Goal: Task Accomplishment & Management: Use online tool/utility

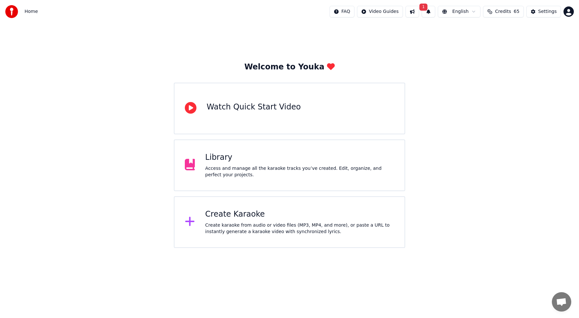
click at [222, 215] on div "Create Karaoke" at bounding box center [299, 214] width 189 height 10
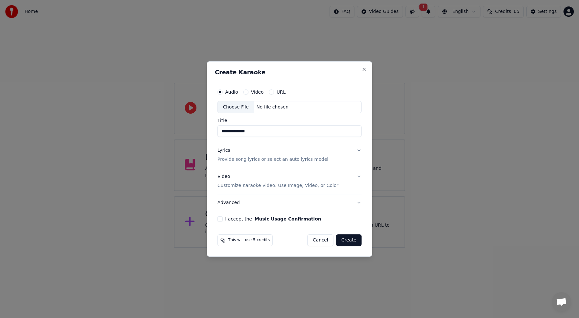
drag, startPoint x: 236, startPoint y: 130, endPoint x: 196, endPoint y: 129, distance: 40.1
click at [196, 129] on body "**********" at bounding box center [289, 124] width 579 height 248
type input "*"
drag, startPoint x: 256, startPoint y: 131, endPoint x: 276, endPoint y: 133, distance: 20.1
click at [276, 133] on input "**********" at bounding box center [289, 132] width 144 height 12
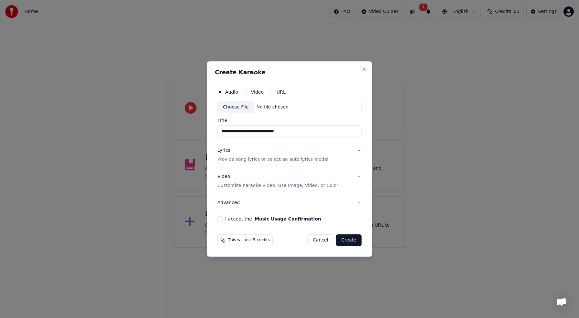
type input "**********"
click at [278, 161] on p "Provide song lyrics or select an auto lyrics model" at bounding box center [272, 160] width 111 height 6
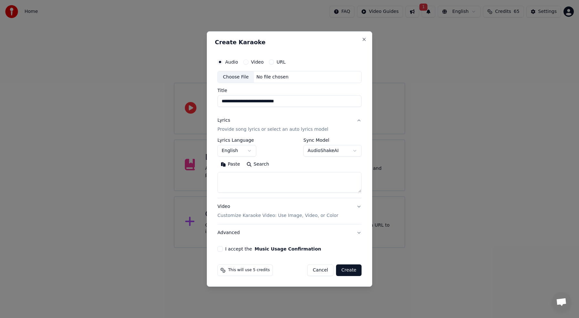
click at [270, 186] on textarea at bounding box center [289, 182] width 144 height 21
click at [249, 150] on body "**********" at bounding box center [289, 124] width 579 height 248
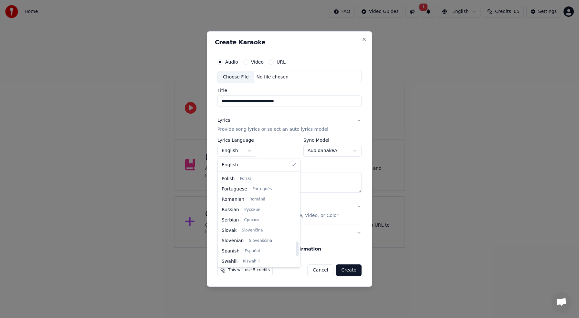
scroll to position [496, 0]
select select "**"
drag, startPoint x: 244, startPoint y: 250, endPoint x: 245, endPoint y: 246, distance: 3.7
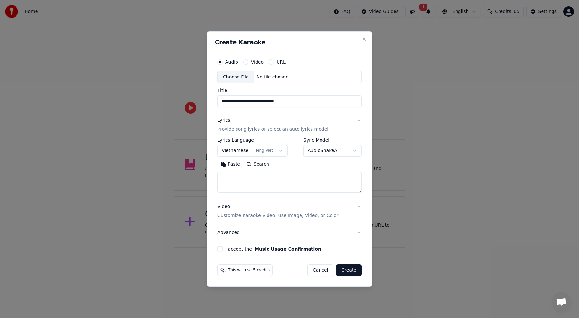
click at [240, 179] on textarea at bounding box center [289, 182] width 144 height 21
paste textarea "**********"
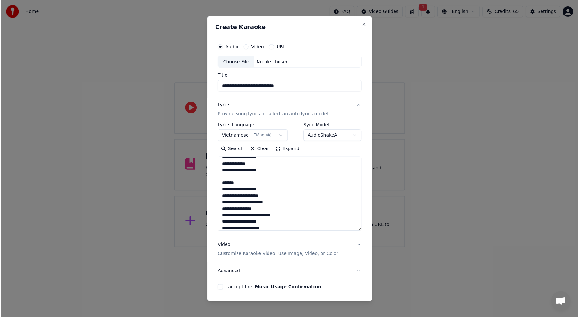
scroll to position [313, 0]
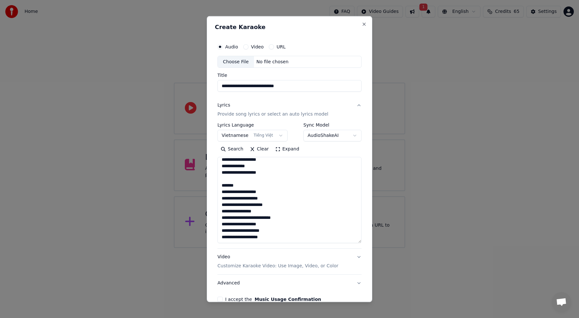
drag, startPoint x: 360, startPoint y: 192, endPoint x: 365, endPoint y: 242, distance: 50.0
click at [365, 242] on div "**********" at bounding box center [289, 159] width 165 height 286
type textarea "**********"
click at [236, 62] on div "Choose File" at bounding box center [236, 62] width 36 height 12
type input "**********"
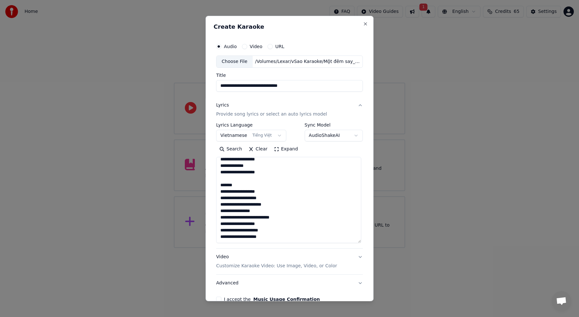
scroll to position [36, 0]
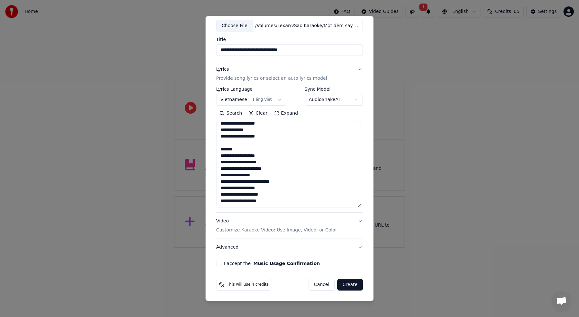
click at [221, 263] on button "I accept the Music Usage Confirmation" at bounding box center [218, 263] width 5 height 5
click at [233, 248] on button "Advanced" at bounding box center [289, 247] width 147 height 17
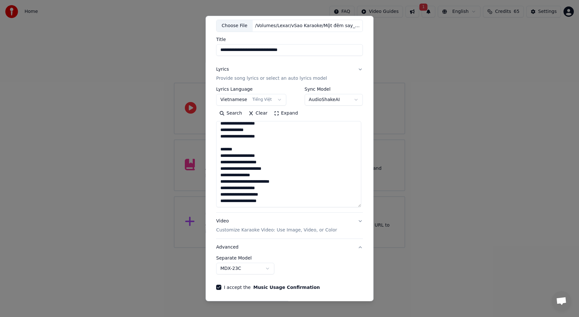
scroll to position [0, 0]
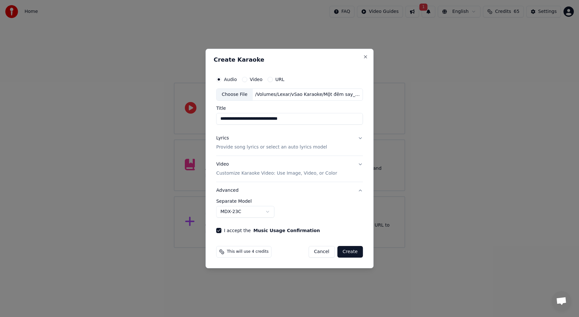
click at [358, 191] on button "Advanced" at bounding box center [289, 190] width 147 height 17
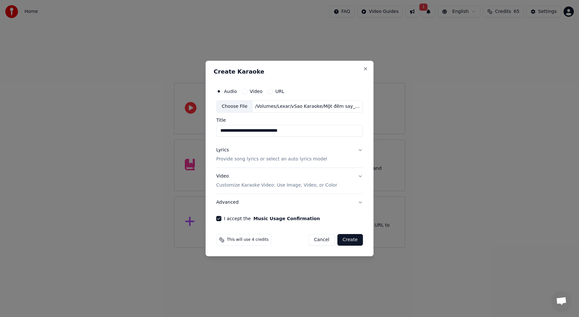
click at [358, 202] on button "Advanced" at bounding box center [289, 202] width 147 height 17
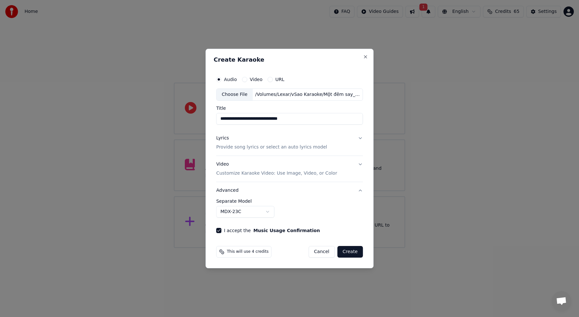
click at [358, 138] on button "Lyrics Provide song lyrics or select an auto lyrics model" at bounding box center [289, 143] width 147 height 26
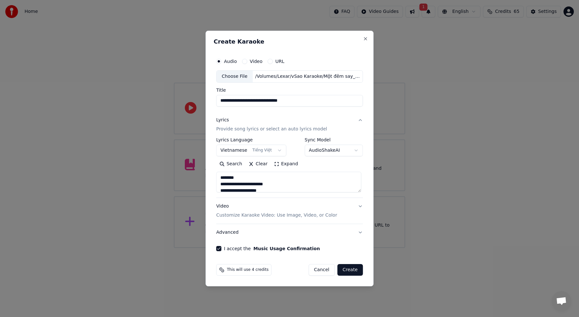
drag, startPoint x: 252, startPoint y: 179, endPoint x: 204, endPoint y: 176, distance: 47.6
click at [204, 176] on body "**********" at bounding box center [289, 124] width 579 height 248
click at [219, 184] on textarea at bounding box center [288, 182] width 145 height 21
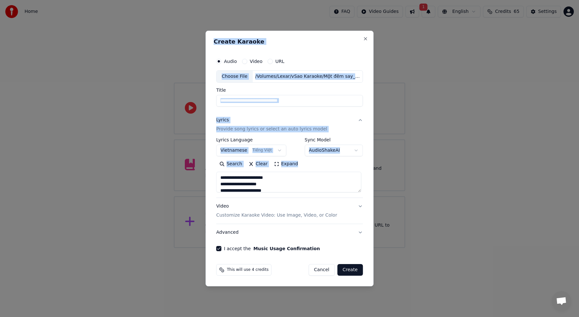
drag, startPoint x: 361, startPoint y: 193, endPoint x: 357, endPoint y: 232, distance: 39.3
click at [380, 248] on body "**********" at bounding box center [289, 124] width 579 height 248
click at [358, 185] on textarea at bounding box center [288, 182] width 145 height 21
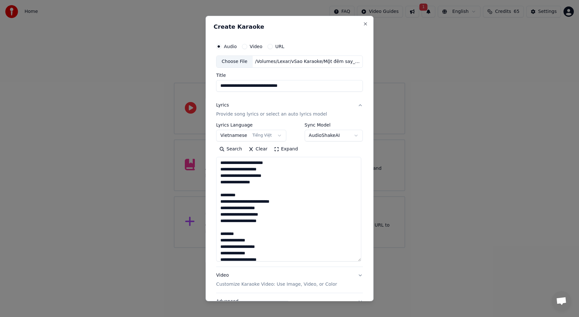
drag, startPoint x: 360, startPoint y: 191, endPoint x: 352, endPoint y: 242, distance: 52.3
click at [373, 248] on body "**********" at bounding box center [289, 124] width 579 height 248
drag, startPoint x: 241, startPoint y: 195, endPoint x: 212, endPoint y: 195, distance: 28.7
click at [212, 195] on div "**********" at bounding box center [289, 158] width 168 height 285
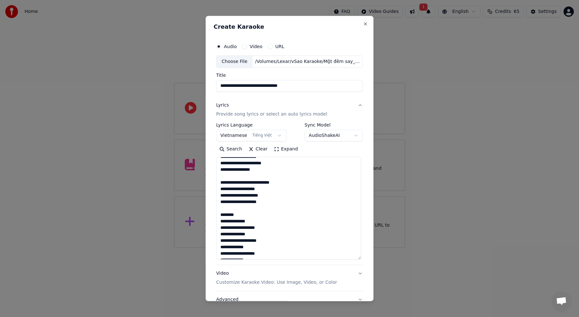
scroll to position [18, 0]
drag, startPoint x: 269, startPoint y: 185, endPoint x: 251, endPoint y: 184, distance: 18.1
click at [251, 184] on textarea at bounding box center [288, 208] width 145 height 103
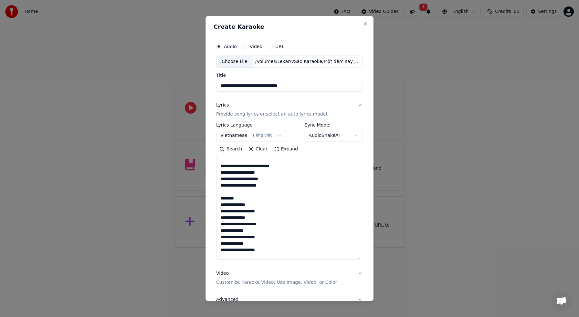
scroll to position [31, 0]
drag, startPoint x: 257, startPoint y: 198, endPoint x: 216, endPoint y: 195, distance: 40.5
click at [216, 196] on div "**********" at bounding box center [289, 178] width 152 height 283
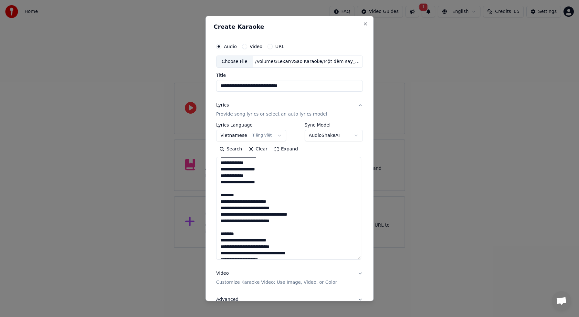
scroll to position [93, 0]
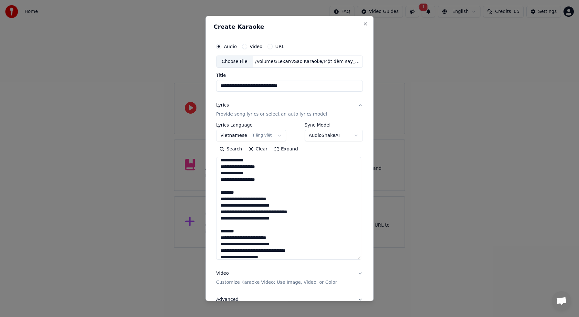
drag, startPoint x: 243, startPoint y: 195, endPoint x: 208, endPoint y: 193, distance: 34.9
click at [208, 193] on div "**********" at bounding box center [289, 158] width 168 height 285
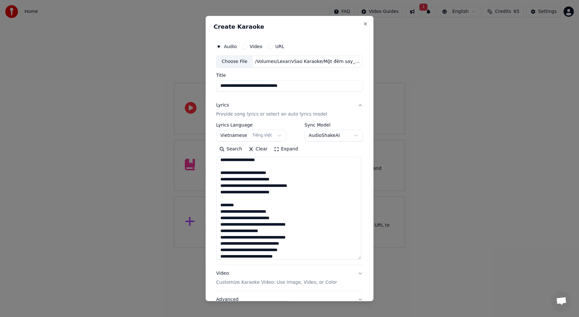
scroll to position [114, 0]
drag, startPoint x: 242, startPoint y: 206, endPoint x: 217, endPoint y: 204, distance: 24.6
click at [217, 204] on textarea at bounding box center [288, 208] width 145 height 103
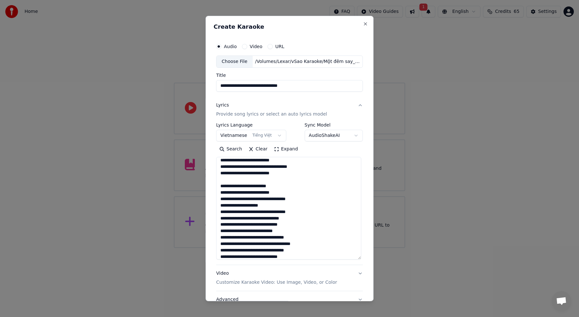
scroll to position [132, 0]
drag, startPoint x: 230, startPoint y: 200, endPoint x: 225, endPoint y: 199, distance: 4.9
click at [225, 199] on textarea at bounding box center [288, 208] width 145 height 103
click at [227, 198] on textarea at bounding box center [288, 208] width 145 height 103
click at [225, 198] on textarea at bounding box center [288, 208] width 145 height 103
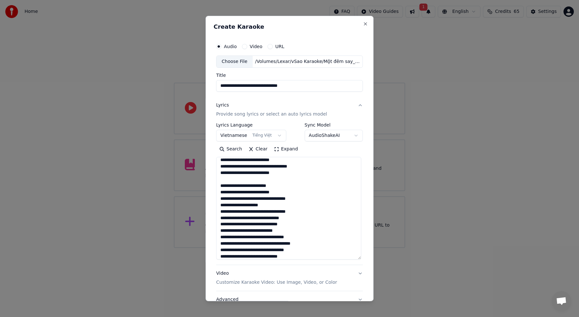
click at [312, 199] on textarea at bounding box center [288, 208] width 145 height 103
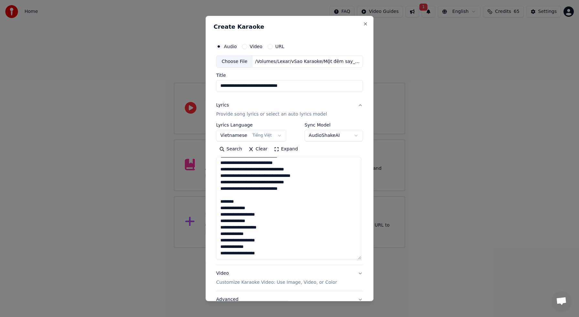
scroll to position [204, 0]
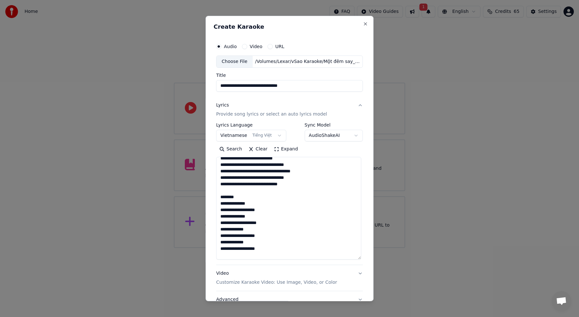
drag, startPoint x: 237, startPoint y: 198, endPoint x: 190, endPoint y: 198, distance: 47.5
click at [190, 198] on body "**********" at bounding box center [289, 124] width 579 height 248
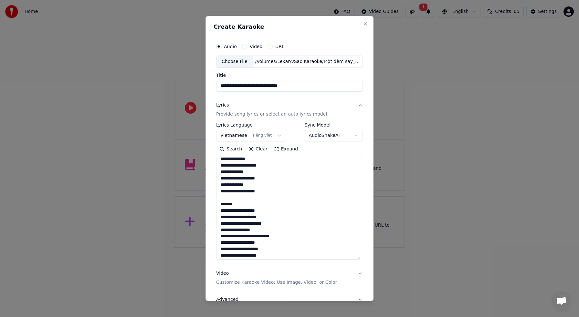
scroll to position [122, 0]
drag, startPoint x: 239, startPoint y: 200, endPoint x: 216, endPoint y: 200, distance: 22.6
click at [216, 200] on div "**********" at bounding box center [289, 178] width 152 height 283
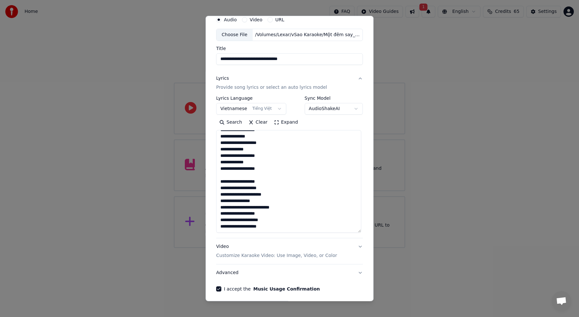
scroll to position [27, 0]
drag, startPoint x: 269, startPoint y: 214, endPoint x: 252, endPoint y: 213, distance: 16.8
click at [252, 213] on textarea "**********" at bounding box center [288, 181] width 145 height 103
paste textarea
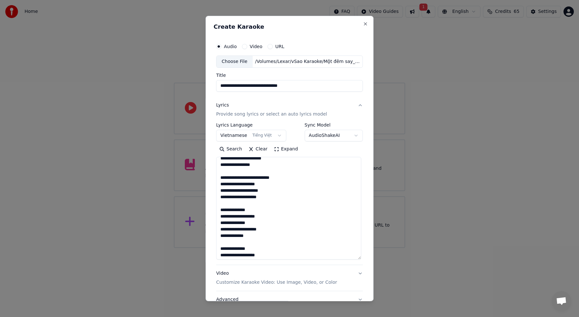
scroll to position [0, 0]
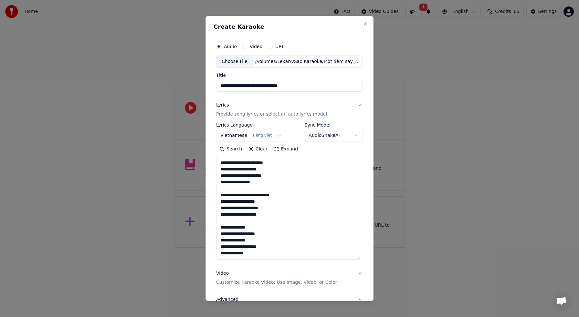
type textarea "**********"
drag, startPoint x: 269, startPoint y: 86, endPoint x: 293, endPoint y: 86, distance: 24.2
click at [293, 86] on input "**********" at bounding box center [289, 86] width 147 height 12
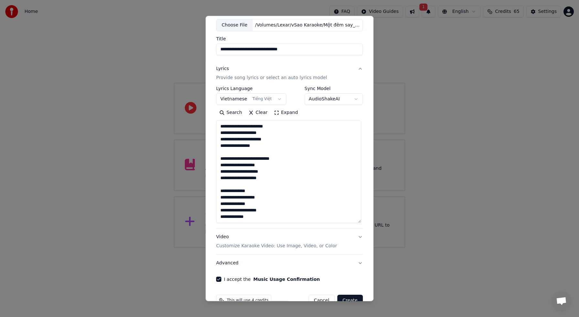
scroll to position [52, 0]
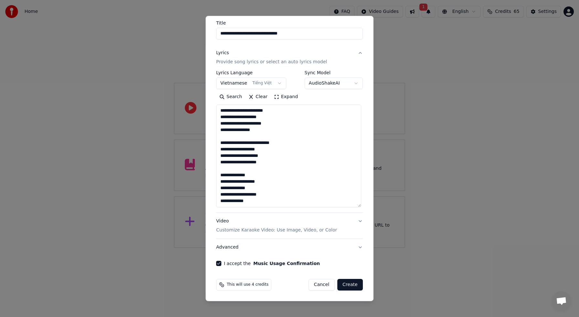
click at [347, 286] on button "Create" at bounding box center [350, 285] width 26 height 12
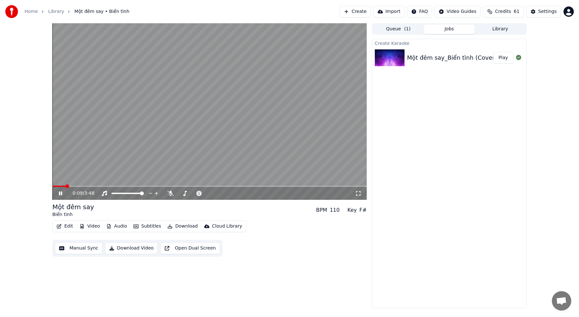
click at [59, 193] on icon at bounding box center [60, 193] width 3 height 4
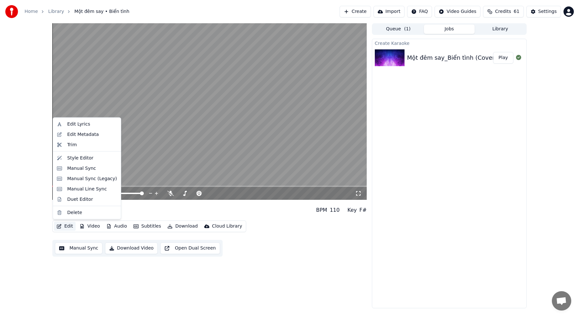
click at [67, 227] on button "Edit" at bounding box center [65, 226] width 22 height 9
click at [82, 158] on div "Style Editor" at bounding box center [80, 158] width 26 height 6
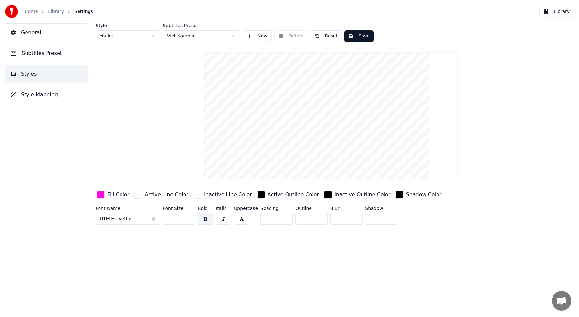
click at [48, 55] on span "Subtitles Preset" at bounding box center [42, 53] width 40 height 8
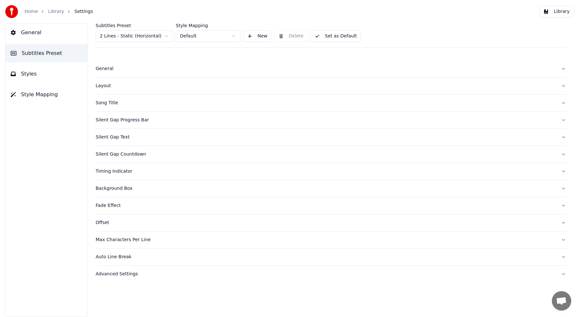
click at [118, 120] on div "Silent Gap Progress Bar" at bounding box center [326, 120] width 460 height 6
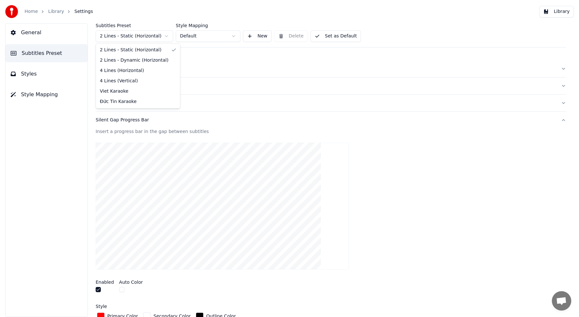
click at [168, 37] on html "Home Library Settings Library General Subtitles Preset Styles Style Mapping Sub…" at bounding box center [289, 158] width 579 height 317
type input "**********"
type input "***"
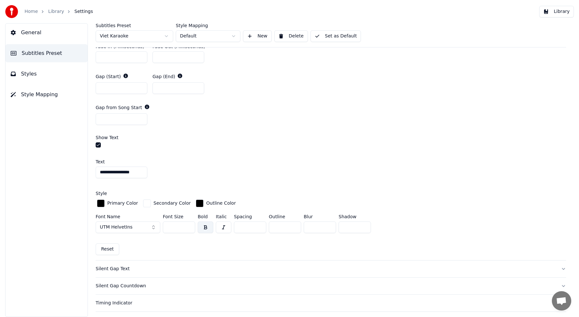
scroll to position [374, 0]
drag, startPoint x: 133, startPoint y: 170, endPoint x: 92, endPoint y: 166, distance: 41.2
click at [92, 166] on div "**********" at bounding box center [331, 170] width 496 height 294
type input "**********"
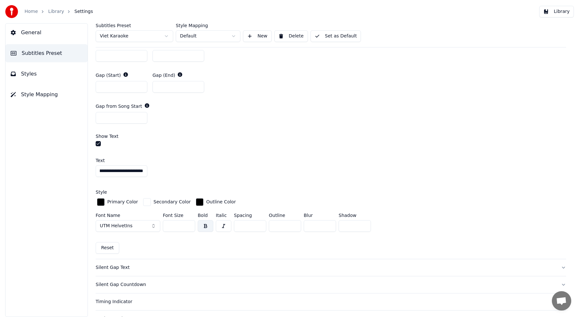
scroll to position [0, 0]
click at [370, 82] on div "Gap (Start) * Gap (End) *" at bounding box center [331, 82] width 470 height 31
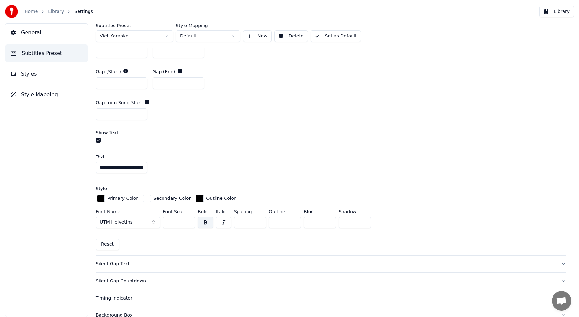
scroll to position [399, 0]
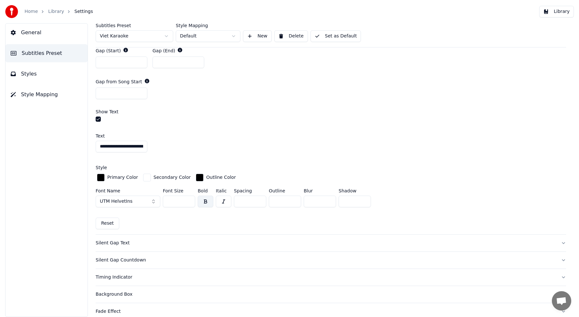
drag, startPoint x: 178, startPoint y: 201, endPoint x: 157, endPoint y: 199, distance: 20.4
click at [157, 199] on div "Font Name UTM HelvetIns Font Size *** Bold Italic Spacing * Outline * Blur * Sh…" at bounding box center [331, 199] width 470 height 21
type input "**"
click at [450, 180] on div "Primary Color Secondary Color Outline Color" at bounding box center [331, 177] width 470 height 11
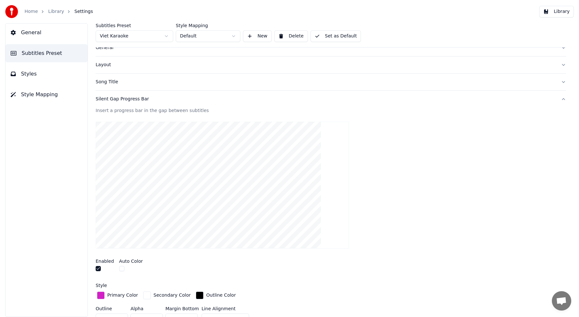
scroll to position [22, 0]
click at [561, 13] on button "Library" at bounding box center [556, 12] width 35 height 12
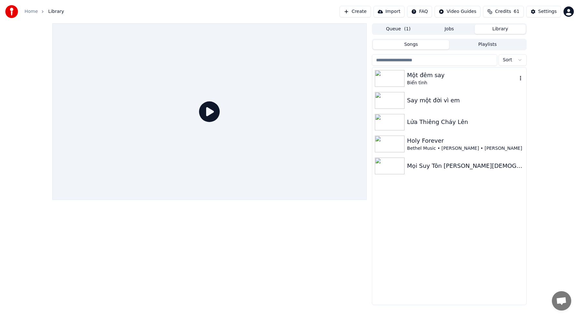
click at [397, 80] on img at bounding box center [390, 78] width 30 height 17
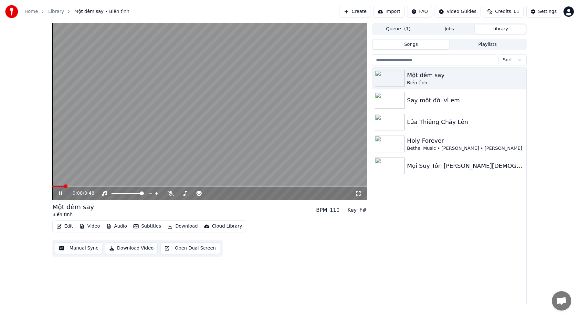
click at [62, 193] on icon at bounding box center [60, 193] width 3 height 4
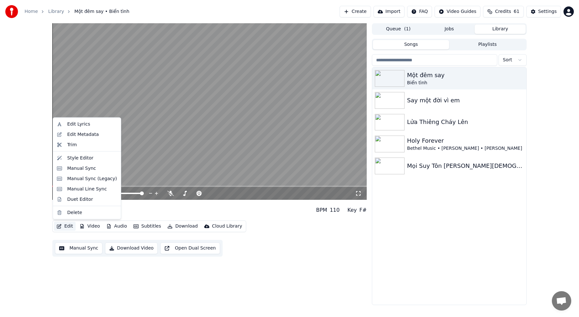
click at [62, 226] on button "Edit" at bounding box center [65, 226] width 22 height 9
click at [80, 156] on div "Style Editor" at bounding box center [80, 158] width 26 height 6
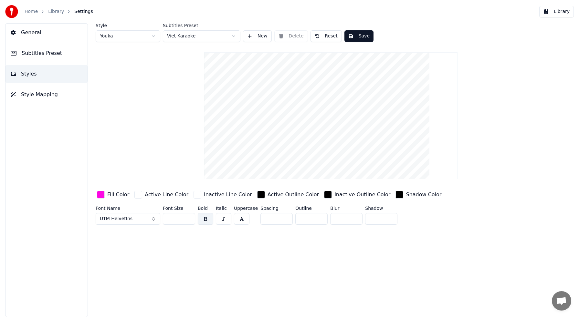
click at [50, 55] on span "Subtitles Preset" at bounding box center [42, 53] width 40 height 8
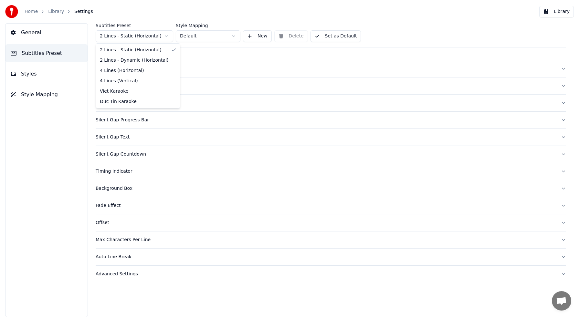
click at [159, 37] on html "Home Library Settings Library General Subtitles Preset Styles Style Mapping Sub…" at bounding box center [289, 158] width 579 height 317
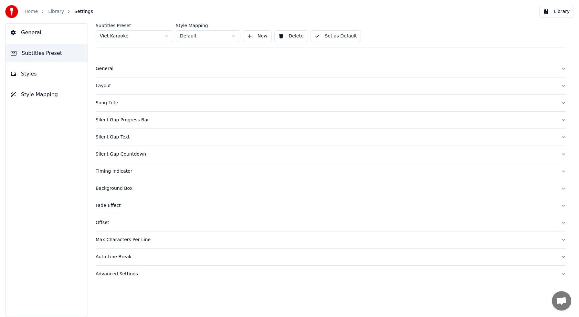
click at [132, 118] on div "Silent Gap Progress Bar" at bounding box center [326, 120] width 460 height 6
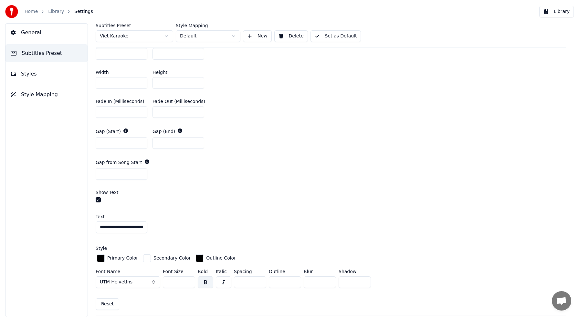
scroll to position [384, 0]
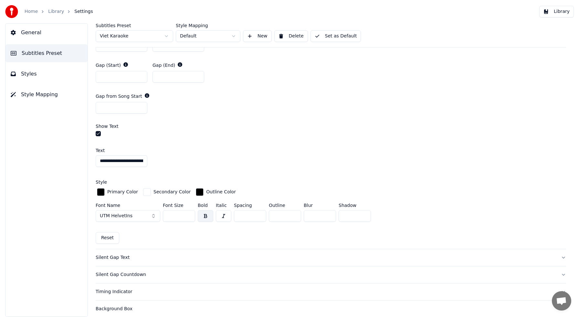
drag, startPoint x: 138, startPoint y: 162, endPoint x: 81, endPoint y: 158, distance: 57.0
click at [82, 158] on div "**********" at bounding box center [289, 170] width 579 height 294
type input "**********"
click at [295, 145] on div "**********" at bounding box center [331, 186] width 470 height 87
click at [555, 10] on button "Library" at bounding box center [556, 12] width 35 height 12
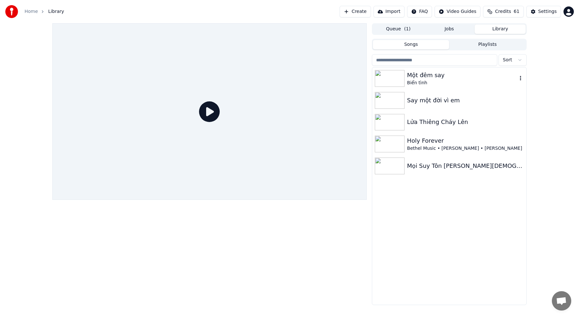
click at [398, 78] on img at bounding box center [390, 78] width 30 height 17
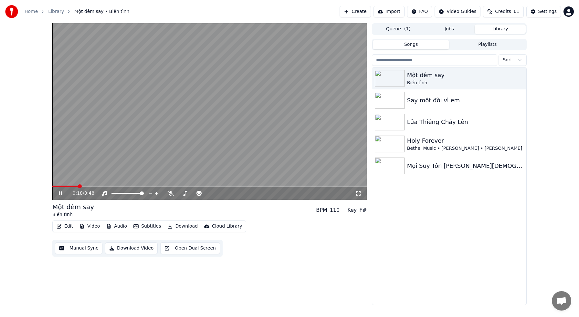
click at [163, 192] on div "0:18 / 3:48" at bounding box center [214, 193] width 282 height 6
click at [172, 193] on icon at bounding box center [170, 193] width 6 height 5
click at [137, 186] on span at bounding box center [209, 186] width 314 height 1
click at [60, 191] on icon at bounding box center [64, 193] width 15 height 5
click at [82, 186] on span at bounding box center [209, 186] width 314 height 1
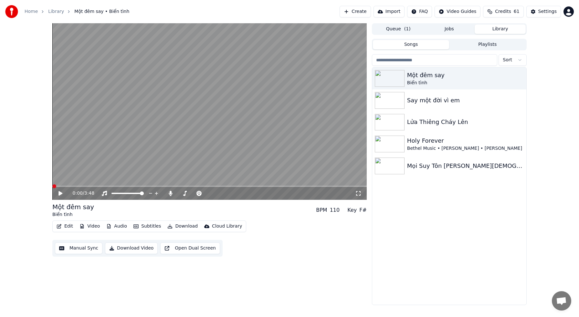
click at [45, 186] on div "0:00 / 3:48 Một đêm say [PERSON_NAME] BPM 110 Key F# Edit Video Audio Subtit…" at bounding box center [289, 164] width 579 height 282
click at [391, 74] on img at bounding box center [390, 78] width 30 height 17
click at [420, 102] on div "Say một đời vì em" at bounding box center [462, 100] width 110 height 9
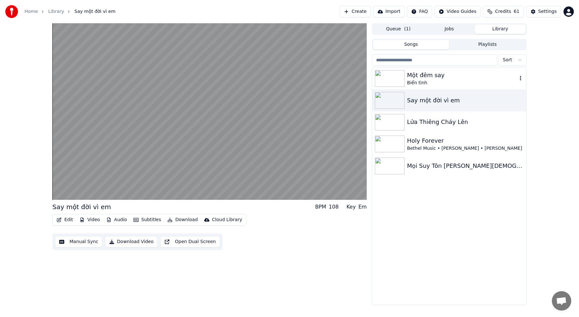
click at [396, 82] on img at bounding box center [390, 78] width 30 height 17
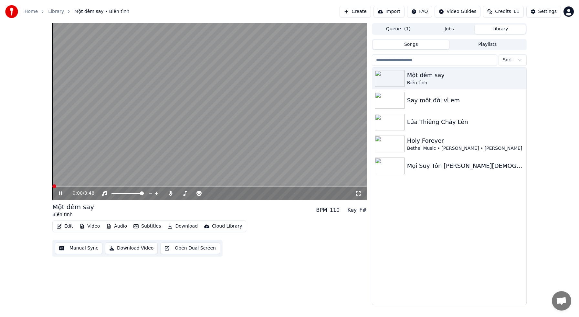
click at [61, 194] on icon at bounding box center [60, 193] width 3 height 4
click at [78, 247] on button "Manual Sync" at bounding box center [78, 248] width 47 height 12
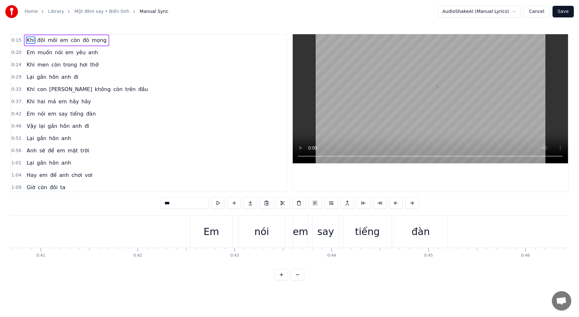
scroll to position [0, 3957]
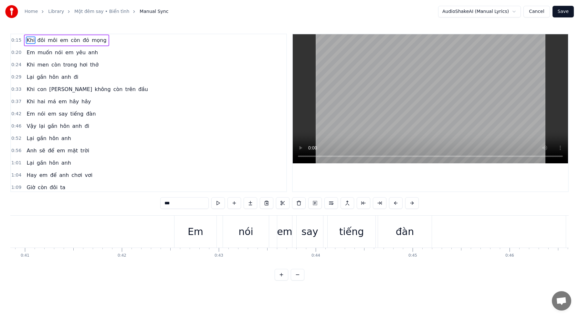
click at [184, 235] on div "Em" at bounding box center [195, 232] width 42 height 32
type input "**"
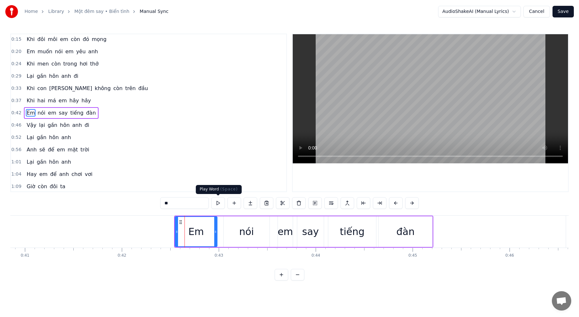
click at [218, 201] on button at bounding box center [218, 203] width 14 height 12
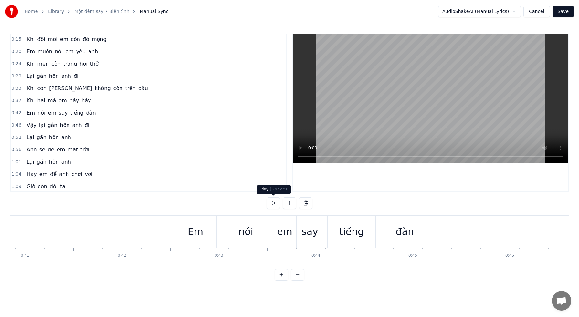
click at [272, 202] on button at bounding box center [273, 203] width 14 height 12
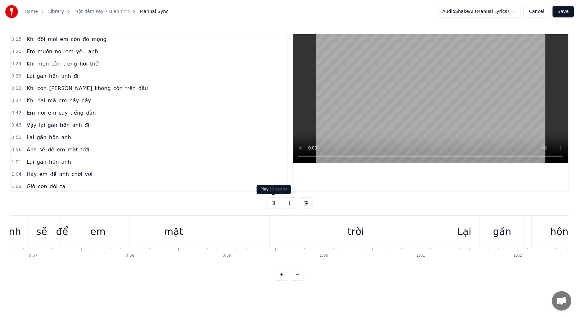
scroll to position [0, 5501]
click at [266, 197] on button at bounding box center [273, 203] width 14 height 12
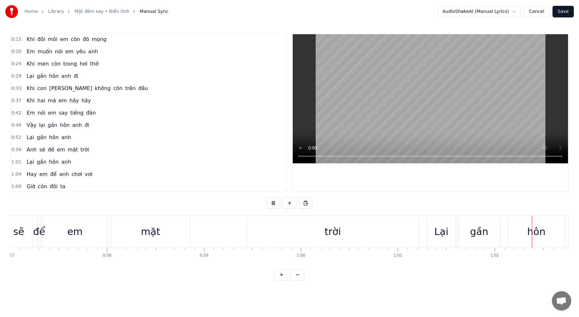
click at [270, 206] on button at bounding box center [273, 203] width 14 height 12
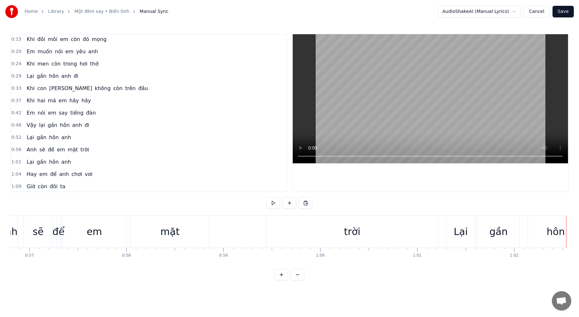
scroll to position [0, 5495]
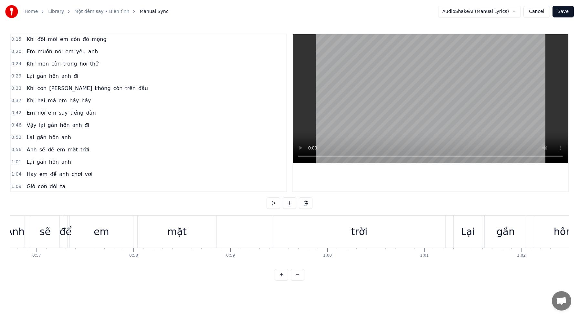
click at [195, 233] on div "mặt" at bounding box center [177, 232] width 79 height 32
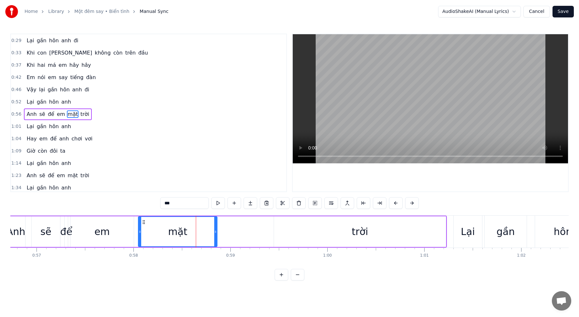
scroll to position [38, 0]
click at [261, 231] on div "[PERSON_NAME] sẽ để em mặt trời" at bounding box center [225, 232] width 441 height 32
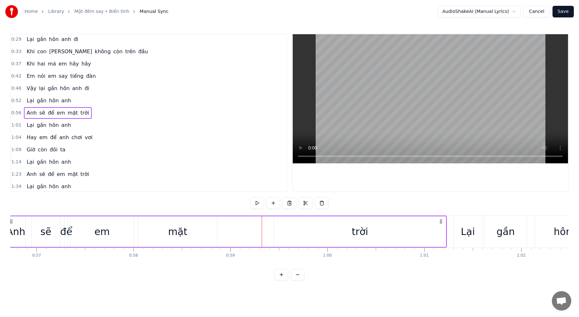
click at [327, 231] on div "trời" at bounding box center [360, 231] width 172 height 31
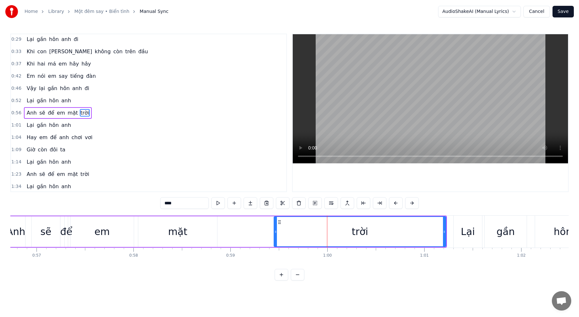
click at [136, 208] on div "0:15 Khi đôi môi em còn đỏ mọng 0:20 Em muốn nói em yêu anh 0:24 Khi men còn tr…" at bounding box center [289, 157] width 558 height 247
click at [149, 225] on div "mặt" at bounding box center [177, 231] width 79 height 31
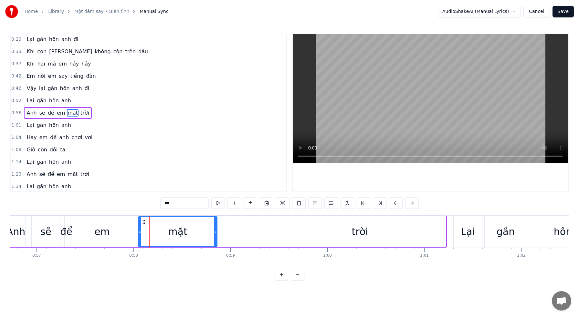
click at [134, 208] on div "0:15 Khi đôi môi em còn đỏ mọng 0:20 Em muốn nói em yêu anh 0:24 Khi men còn tr…" at bounding box center [289, 157] width 558 height 247
click at [217, 204] on button at bounding box center [218, 203] width 14 height 12
drag, startPoint x: 215, startPoint y: 233, endPoint x: 195, endPoint y: 233, distance: 20.7
click at [192, 233] on icon at bounding box center [192, 231] width 3 height 5
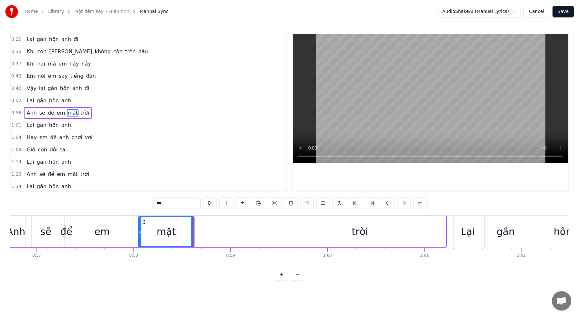
click at [358, 233] on div "trời" at bounding box center [360, 231] width 16 height 15
type input "****"
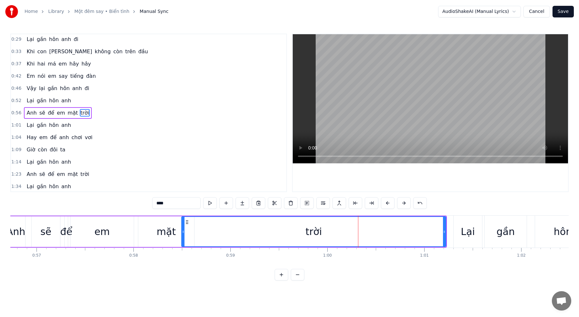
drag, startPoint x: 275, startPoint y: 232, endPoint x: 203, endPoint y: 230, distance: 71.7
click at [182, 230] on icon at bounding box center [183, 231] width 3 height 5
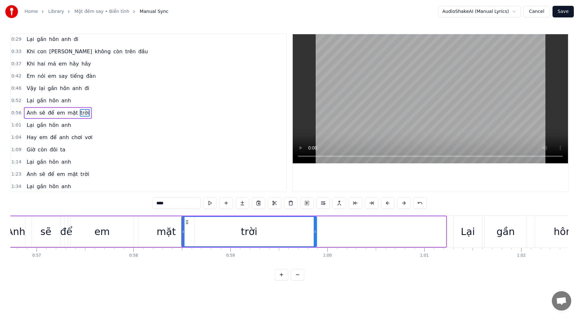
drag, startPoint x: 445, startPoint y: 232, endPoint x: 315, endPoint y: 231, distance: 129.2
click at [315, 231] on icon at bounding box center [315, 231] width 3 height 5
click at [315, 231] on div "trời" at bounding box center [249, 231] width 136 height 31
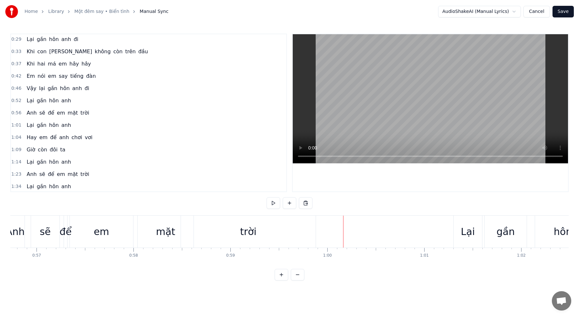
drag, startPoint x: 260, startPoint y: 231, endPoint x: 268, endPoint y: 231, distance: 8.1
click at [260, 231] on div "trời" at bounding box center [248, 232] width 135 height 32
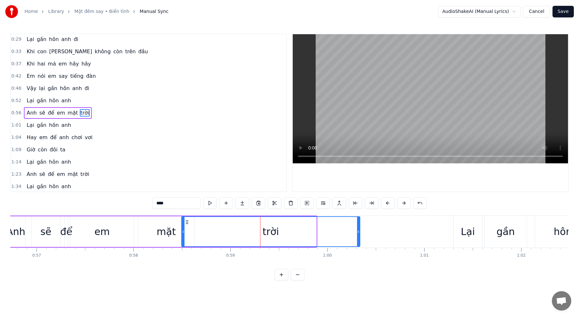
drag, startPoint x: 314, startPoint y: 232, endPoint x: 308, endPoint y: 235, distance: 7.5
click at [357, 234] on div at bounding box center [358, 231] width 3 height 29
click at [228, 235] on div "trời" at bounding box center [270, 231] width 177 height 29
click at [211, 202] on button at bounding box center [210, 203] width 14 height 12
click at [41, 205] on div "0:15 Khi đôi môi em còn đỏ mọng 0:20 Em muốn nói em yêu anh 0:24 Khi men còn tr…" at bounding box center [289, 157] width 558 height 247
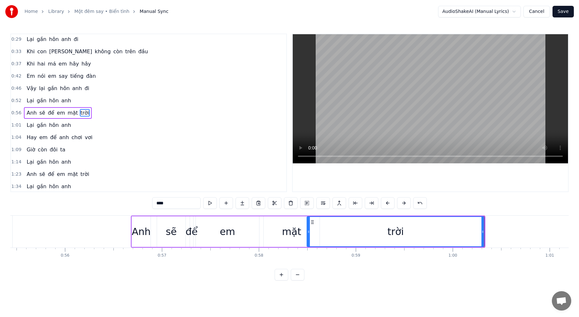
scroll to position [0, 5369]
click at [128, 203] on div "0:15 Khi đôi môi em còn đỏ mọng 0:20 Em muốn nói em yêu anh 0:24 Khi men còn tr…" at bounding box center [289, 157] width 558 height 247
click at [115, 201] on div "0:15 Khi đôi môi em còn đỏ mọng 0:20 Em muốn nói em yêu anh 0:24 Khi men còn tr…" at bounding box center [289, 157] width 558 height 247
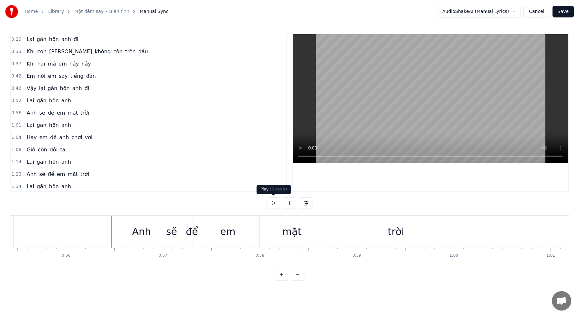
click at [275, 205] on button at bounding box center [273, 203] width 14 height 12
click at [274, 204] on button at bounding box center [273, 203] width 14 height 12
click at [111, 209] on div "0:15 Khi đôi môi em còn đỏ mọng 0:20 Em muốn nói em yêu anh 0:24 Khi men còn tr…" at bounding box center [289, 157] width 558 height 247
click at [270, 203] on button at bounding box center [273, 203] width 14 height 12
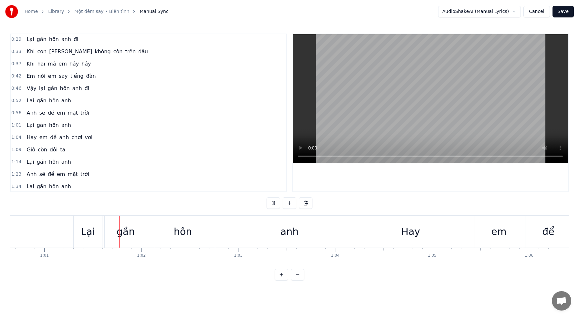
scroll to position [0, 5880]
click at [271, 203] on button at bounding box center [273, 203] width 14 height 12
click at [272, 202] on button at bounding box center [273, 203] width 14 height 12
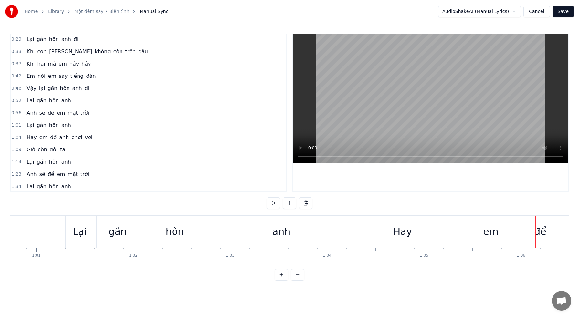
scroll to position [0, 5881]
click at [272, 203] on button at bounding box center [273, 203] width 14 height 12
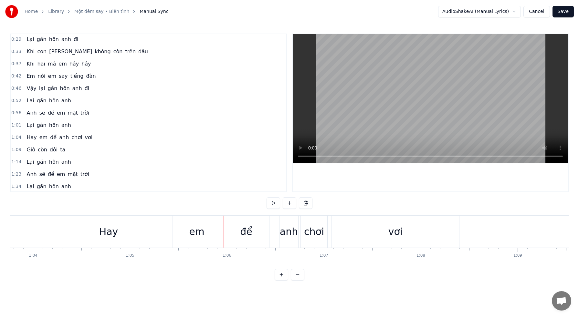
click at [389, 229] on div "vơi" at bounding box center [395, 231] width 14 height 15
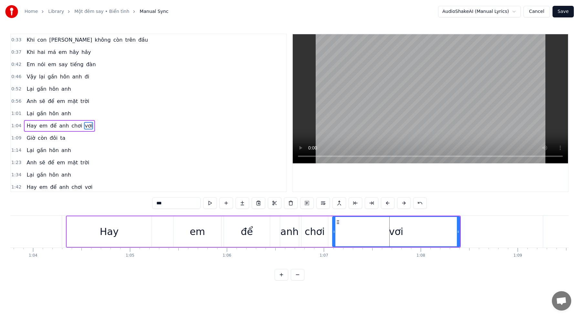
scroll to position [62, 0]
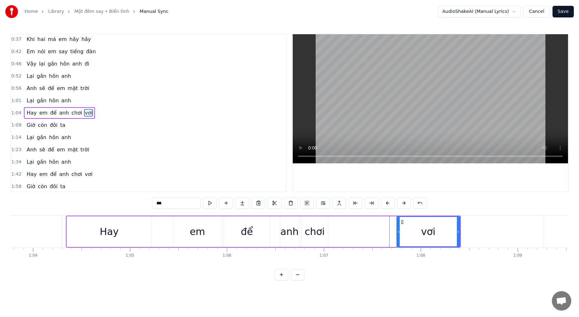
drag, startPoint x: 343, startPoint y: 233, endPoint x: 393, endPoint y: 237, distance: 49.8
click at [399, 236] on div at bounding box center [398, 231] width 3 height 29
click at [314, 233] on div "chơi" at bounding box center [314, 231] width 20 height 15
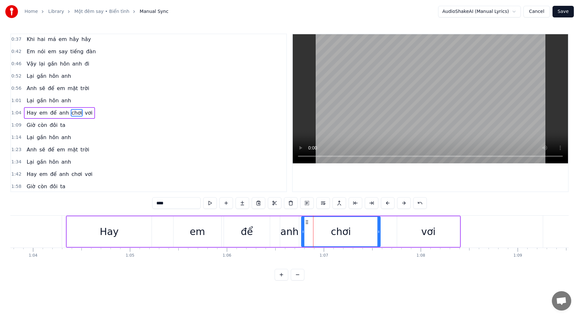
drag, startPoint x: 327, startPoint y: 233, endPoint x: 321, endPoint y: 232, distance: 6.7
click at [379, 235] on div at bounding box center [378, 231] width 3 height 29
drag, startPoint x: 303, startPoint y: 232, endPoint x: 334, endPoint y: 234, distance: 31.1
click at [336, 234] on icon at bounding box center [336, 231] width 3 height 5
click at [290, 234] on div "anh" at bounding box center [289, 231] width 18 height 15
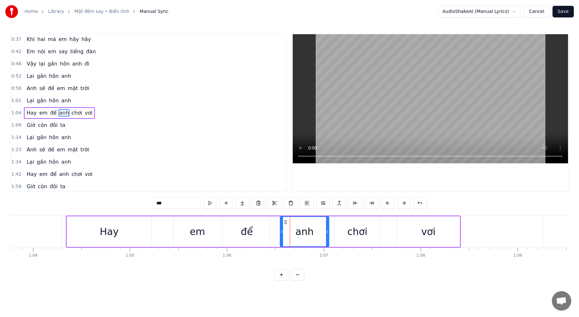
drag, startPoint x: 312, startPoint y: 234, endPoint x: 319, endPoint y: 235, distance: 7.8
click at [327, 235] on div at bounding box center [327, 231] width 3 height 29
drag, startPoint x: 288, startPoint y: 233, endPoint x: 294, endPoint y: 233, distance: 6.8
click at [298, 233] on icon at bounding box center [298, 231] width 3 height 5
click at [203, 231] on div "em" at bounding box center [197, 231] width 15 height 15
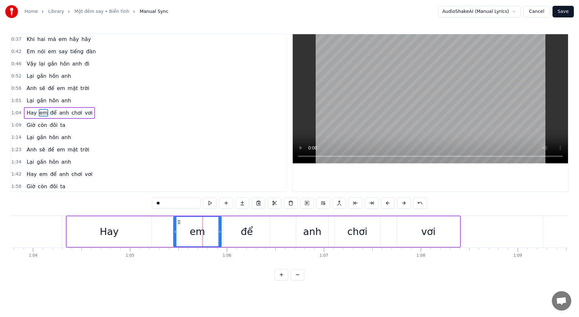
click at [240, 231] on div "để" at bounding box center [247, 231] width 46 height 31
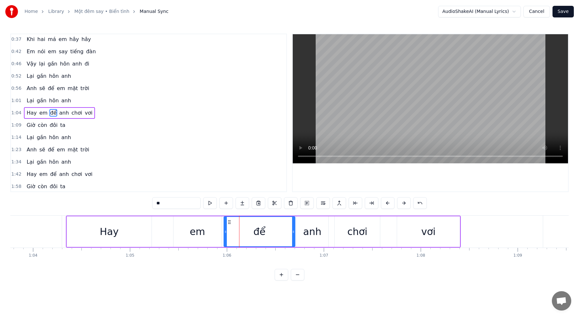
drag, startPoint x: 269, startPoint y: 231, endPoint x: 252, endPoint y: 232, distance: 17.1
click at [294, 232] on icon at bounding box center [293, 231] width 3 height 5
drag, startPoint x: 225, startPoint y: 231, endPoint x: 217, endPoint y: 232, distance: 8.1
click at [255, 232] on icon at bounding box center [255, 231] width 3 height 5
drag, startPoint x: 193, startPoint y: 233, endPoint x: 204, endPoint y: 232, distance: 10.7
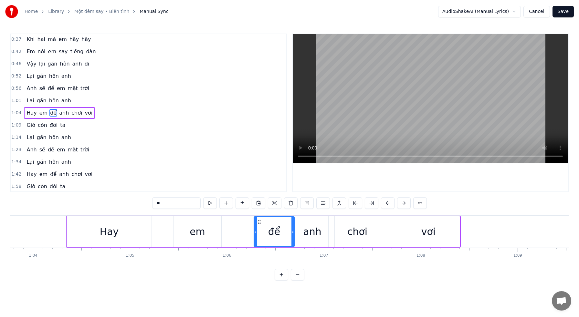
click at [208, 232] on div "em" at bounding box center [197, 231] width 48 height 31
type input "**"
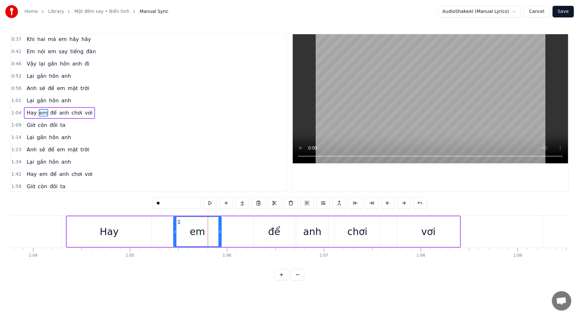
drag, startPoint x: 201, startPoint y: 232, endPoint x: 229, endPoint y: 233, distance: 28.7
click at [230, 233] on div "[PERSON_NAME] để [PERSON_NAME] vơi" at bounding box center [263, 232] width 395 height 32
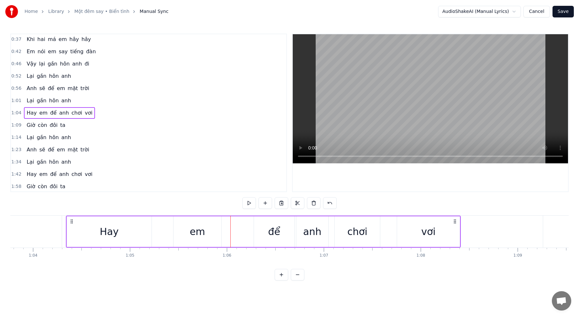
click at [200, 231] on div "em" at bounding box center [197, 231] width 15 height 15
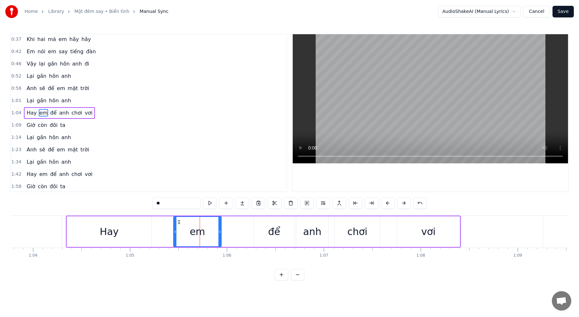
drag, startPoint x: 221, startPoint y: 232, endPoint x: 228, endPoint y: 231, distance: 7.1
click at [245, 233] on div "[PERSON_NAME] để [PERSON_NAME] vơi" at bounding box center [263, 232] width 395 height 32
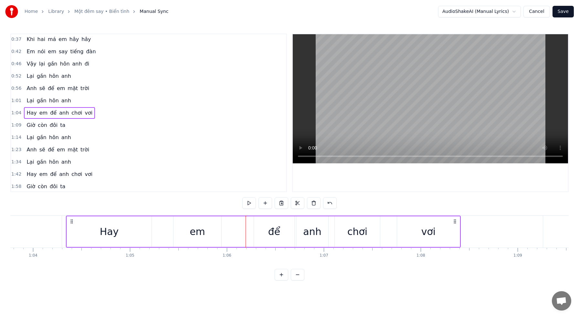
click at [197, 230] on div "em" at bounding box center [197, 231] width 15 height 15
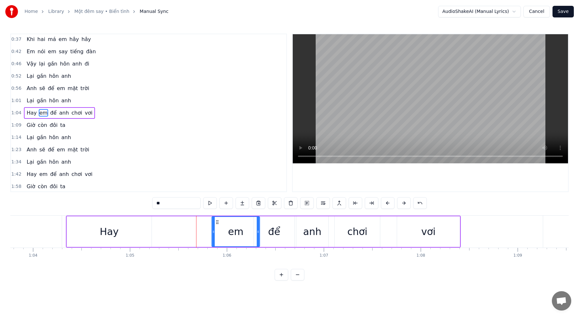
drag, startPoint x: 179, startPoint y: 222, endPoint x: 216, endPoint y: 225, distance: 36.9
click at [217, 225] on div "em" at bounding box center [235, 231] width 47 height 29
click at [113, 231] on div "Hay" at bounding box center [109, 231] width 19 height 15
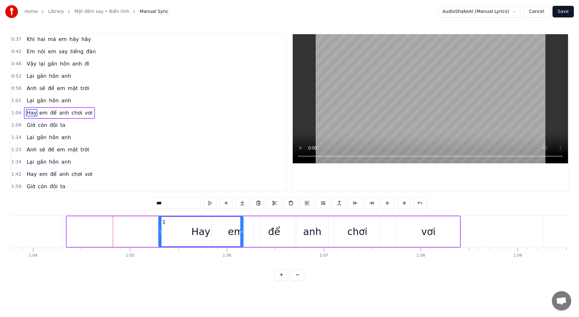
drag, startPoint x: 78, startPoint y: 223, endPoint x: 170, endPoint y: 227, distance: 92.4
click at [163, 226] on div "Hay" at bounding box center [201, 231] width 84 height 29
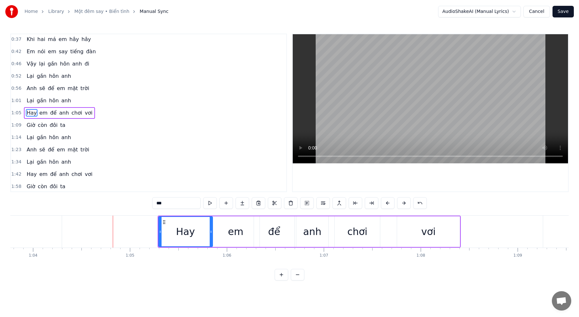
drag, startPoint x: 231, startPoint y: 232, endPoint x: 180, endPoint y: 225, distance: 51.4
click at [211, 231] on icon at bounding box center [211, 231] width 3 height 5
click at [209, 204] on button at bounding box center [210, 203] width 14 height 12
click at [208, 205] on button at bounding box center [210, 203] width 14 height 12
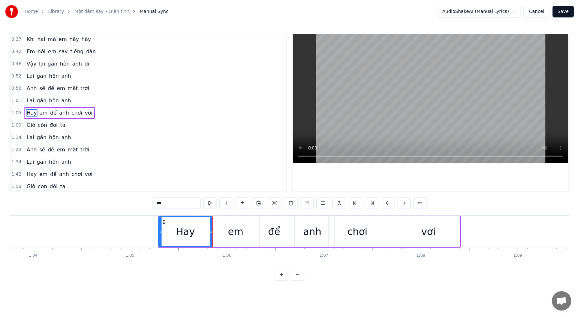
click at [208, 205] on button at bounding box center [210, 203] width 14 height 12
drag, startPoint x: 158, startPoint y: 232, endPoint x: 153, endPoint y: 230, distance: 5.1
click at [152, 231] on icon at bounding box center [153, 231] width 3 height 5
drag, startPoint x: 152, startPoint y: 230, endPoint x: 157, endPoint y: 231, distance: 4.5
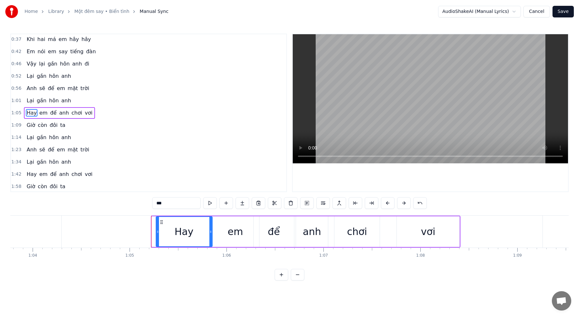
click at [157, 231] on icon at bounding box center [157, 231] width 3 height 5
drag, startPoint x: 210, startPoint y: 232, endPoint x: 183, endPoint y: 232, distance: 26.8
click at [183, 232] on icon at bounding box center [183, 231] width 3 height 5
click at [210, 205] on button at bounding box center [210, 203] width 14 height 12
drag, startPoint x: 184, startPoint y: 233, endPoint x: 181, endPoint y: 232, distance: 3.5
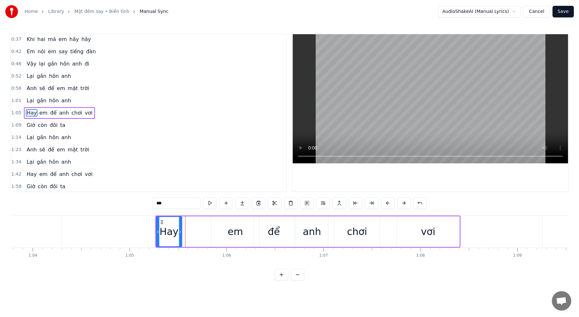
click at [180, 233] on icon at bounding box center [180, 231] width 3 height 5
click at [210, 204] on button at bounding box center [210, 203] width 14 height 12
click at [176, 234] on icon at bounding box center [176, 231] width 3 height 5
click at [212, 204] on button at bounding box center [210, 203] width 14 height 12
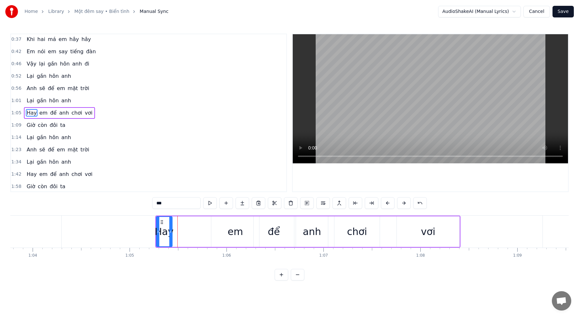
drag, startPoint x: 176, startPoint y: 233, endPoint x: 171, endPoint y: 233, distance: 4.9
click at [170, 234] on icon at bounding box center [170, 231] width 3 height 5
click at [208, 204] on button at bounding box center [210, 203] width 14 height 12
click at [232, 230] on div "em" at bounding box center [235, 231] width 15 height 15
drag, startPoint x: 257, startPoint y: 231, endPoint x: 227, endPoint y: 231, distance: 30.7
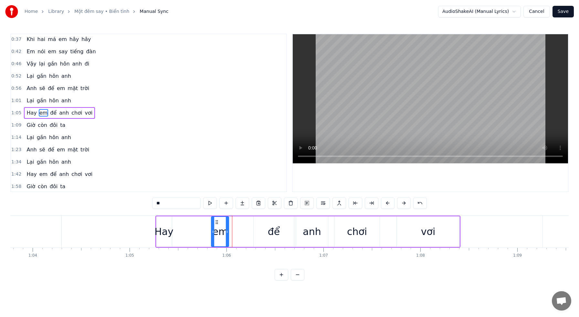
click at [227, 231] on icon at bounding box center [227, 231] width 3 height 5
drag, startPoint x: 217, startPoint y: 223, endPoint x: 173, endPoint y: 224, distance: 43.9
click at [179, 223] on icon at bounding box center [178, 222] width 5 height 5
click at [166, 226] on div "Hay" at bounding box center [163, 231] width 19 height 15
click at [179, 227] on div "em" at bounding box center [181, 231] width 15 height 15
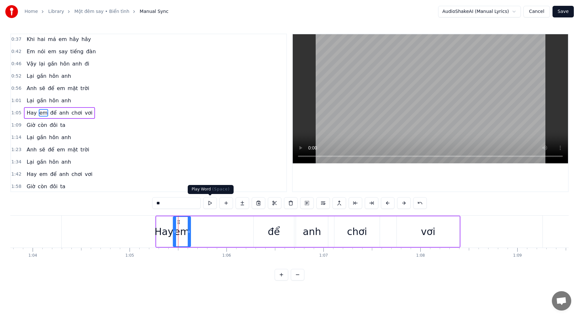
click at [208, 202] on button at bounding box center [210, 203] width 14 height 12
click at [253, 227] on div "để" at bounding box center [273, 231] width 41 height 31
type input "**"
click at [213, 203] on button at bounding box center [210, 203] width 14 height 12
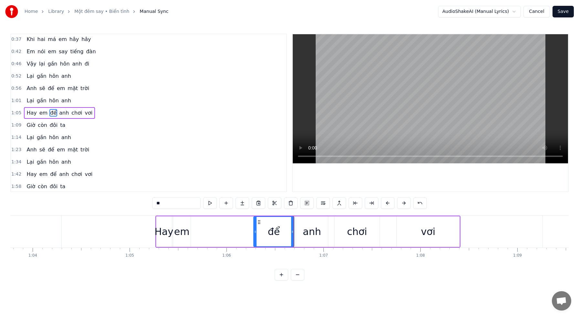
click at [211, 203] on button at bounding box center [210, 203] width 14 height 12
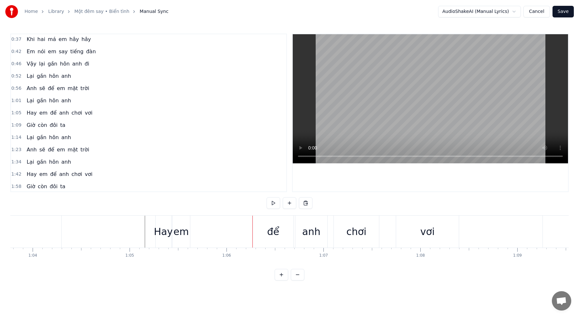
click at [203, 220] on div "[PERSON_NAME] để [PERSON_NAME] vơi" at bounding box center [307, 232] width 305 height 32
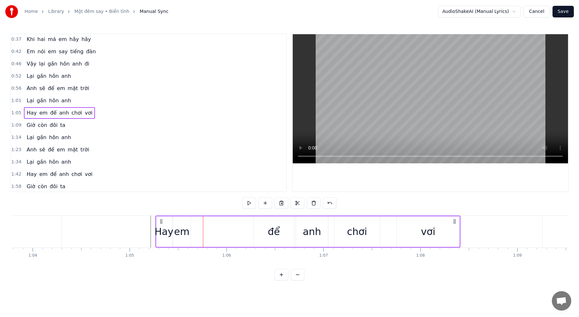
drag, startPoint x: 253, startPoint y: 232, endPoint x: 237, endPoint y: 231, distance: 16.8
click at [236, 231] on div "[PERSON_NAME] để [PERSON_NAME] vơi" at bounding box center [307, 232] width 305 height 32
click at [275, 231] on div "để" at bounding box center [274, 231] width 12 height 15
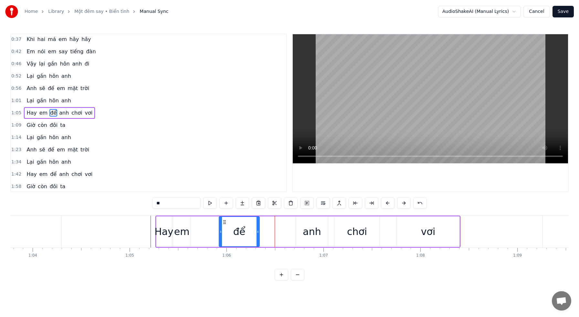
drag, startPoint x: 259, startPoint y: 223, endPoint x: 231, endPoint y: 224, distance: 28.5
click at [224, 223] on icon at bounding box center [224, 222] width 5 height 5
drag, startPoint x: 257, startPoint y: 232, endPoint x: 294, endPoint y: 231, distance: 36.2
click at [294, 232] on circle at bounding box center [294, 232] width 0 height 0
click at [232, 223] on div "để" at bounding box center [257, 231] width 76 height 29
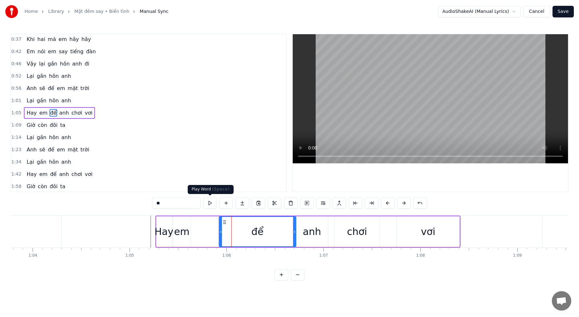
click at [210, 205] on button at bounding box center [210, 203] width 14 height 12
drag, startPoint x: 295, startPoint y: 234, endPoint x: 279, endPoint y: 234, distance: 16.1
click at [276, 234] on icon at bounding box center [275, 231] width 3 height 5
click at [313, 232] on div "anh" at bounding box center [312, 231] width 18 height 15
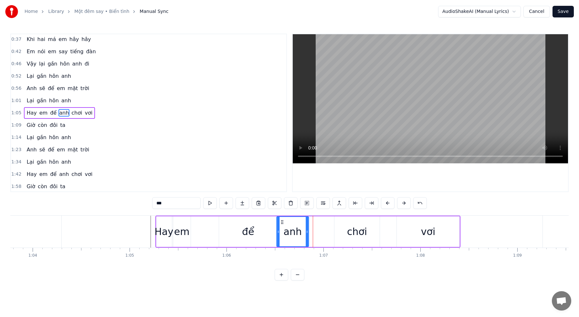
drag, startPoint x: 302, startPoint y: 223, endPoint x: 283, endPoint y: 224, distance: 19.1
click at [283, 224] on icon at bounding box center [281, 222] width 5 height 5
click at [210, 204] on button at bounding box center [210, 203] width 14 height 12
drag, startPoint x: 307, startPoint y: 232, endPoint x: 293, endPoint y: 231, distance: 14.2
click at [293, 231] on icon at bounding box center [291, 231] width 3 height 5
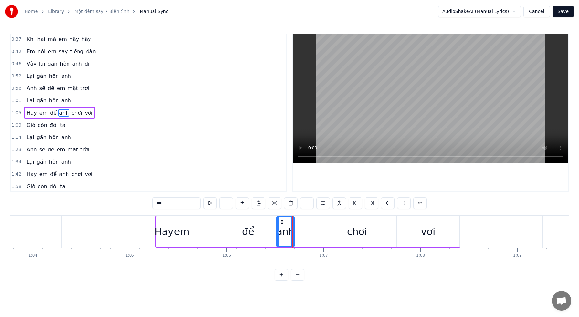
click at [354, 229] on div "chơi" at bounding box center [357, 231] width 20 height 15
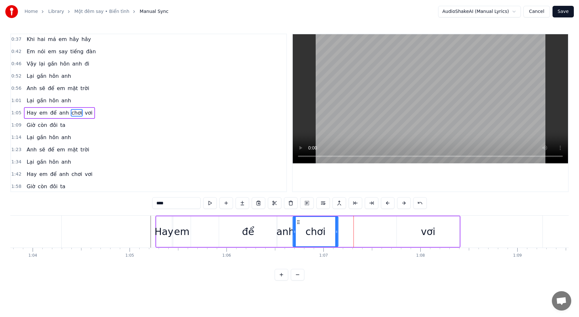
drag, startPoint x: 339, startPoint y: 223, endPoint x: 311, endPoint y: 224, distance: 27.8
click at [298, 223] on icon at bounding box center [297, 222] width 5 height 5
drag, startPoint x: 336, startPoint y: 231, endPoint x: 315, endPoint y: 228, distance: 20.5
click at [307, 229] on icon at bounding box center [307, 231] width 3 height 5
drag, startPoint x: 429, startPoint y: 232, endPoint x: 414, endPoint y: 230, distance: 15.3
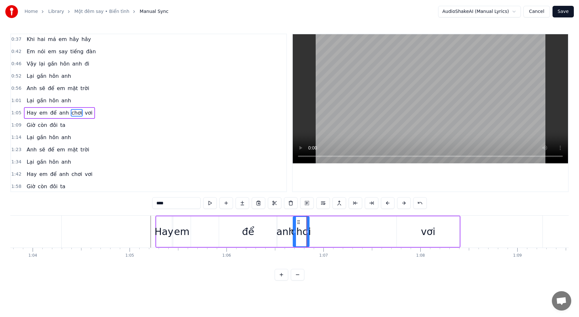
click at [428, 232] on div "vơi" at bounding box center [428, 231] width 14 height 15
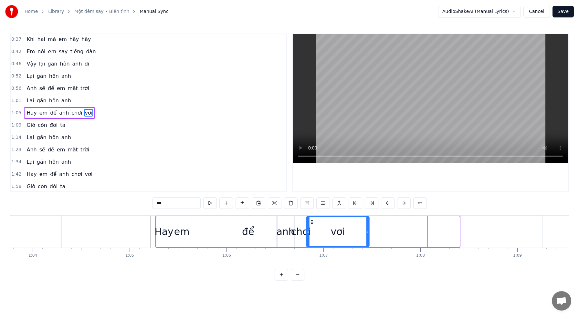
drag, startPoint x: 397, startPoint y: 223, endPoint x: 313, endPoint y: 222, distance: 83.6
click at [312, 223] on icon at bounding box center [311, 222] width 5 height 5
click at [298, 232] on div "chơi" at bounding box center [301, 231] width 20 height 15
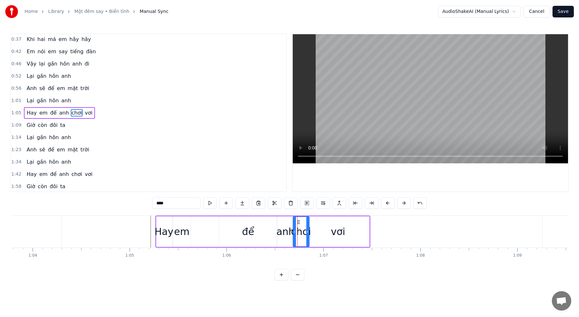
click at [347, 232] on div "vơi" at bounding box center [337, 231] width 63 height 31
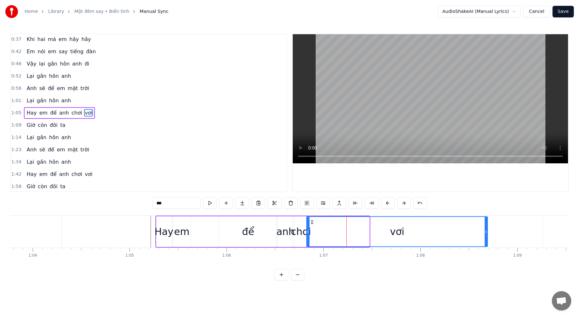
drag, startPoint x: 367, startPoint y: 233, endPoint x: 485, endPoint y: 234, distance: 117.5
click at [486, 234] on div at bounding box center [485, 231] width 3 height 29
click at [313, 222] on circle at bounding box center [312, 222] width 0 height 0
drag, startPoint x: 324, startPoint y: 226, endPoint x: 315, endPoint y: 222, distance: 9.5
click at [324, 226] on div "vơi" at bounding box center [397, 231] width 180 height 29
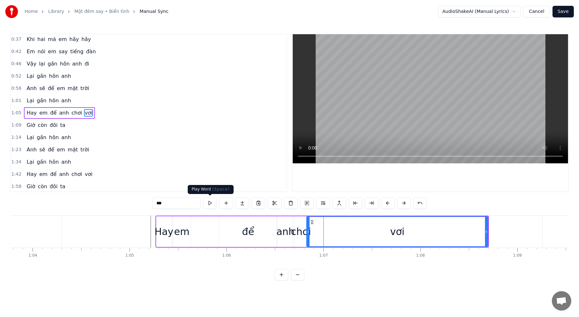
click at [208, 203] on button at bounding box center [210, 203] width 14 height 12
drag, startPoint x: 309, startPoint y: 233, endPoint x: 319, endPoint y: 233, distance: 10.3
click at [327, 233] on icon at bounding box center [326, 231] width 3 height 5
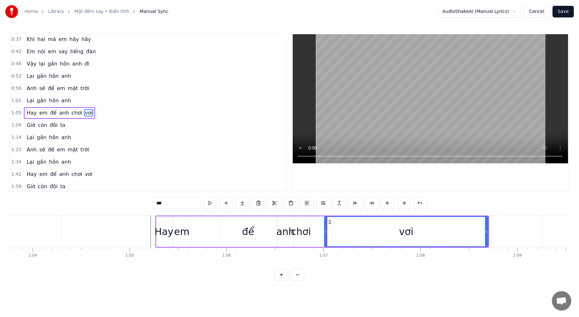
click at [307, 233] on div "chơi" at bounding box center [301, 231] width 20 height 15
type input "****"
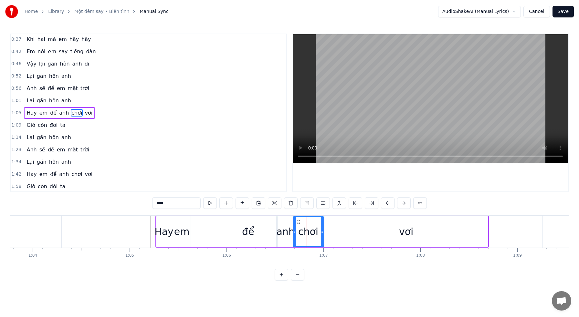
drag, startPoint x: 308, startPoint y: 233, endPoint x: 320, endPoint y: 233, distance: 12.0
click at [323, 233] on icon at bounding box center [322, 231] width 3 height 5
click at [129, 208] on div "0:15 Khi đôi môi em còn đỏ mọng 0:20 Em muốn nói em yêu anh 0:24 Khi men còn tr…" at bounding box center [289, 157] width 558 height 247
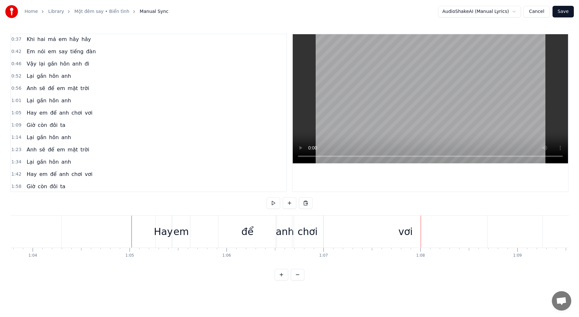
click at [454, 278] on div "0:15 Khi đôi môi em còn đỏ mọng 0:20 Em muốn nói em yêu anh 0:24 Khi men còn tr…" at bounding box center [289, 157] width 558 height 247
click at [274, 202] on button at bounding box center [273, 203] width 14 height 12
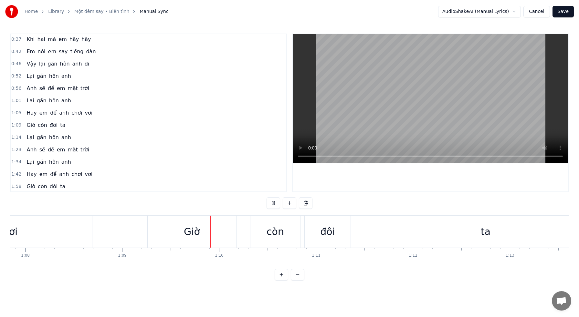
scroll to position [0, 6691]
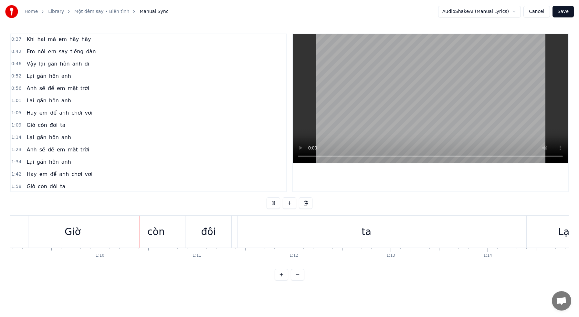
click at [266, 197] on button at bounding box center [273, 203] width 14 height 12
drag, startPoint x: 278, startPoint y: 205, endPoint x: 274, endPoint y: 206, distance: 3.9
click at [277, 205] on button at bounding box center [273, 203] width 14 height 12
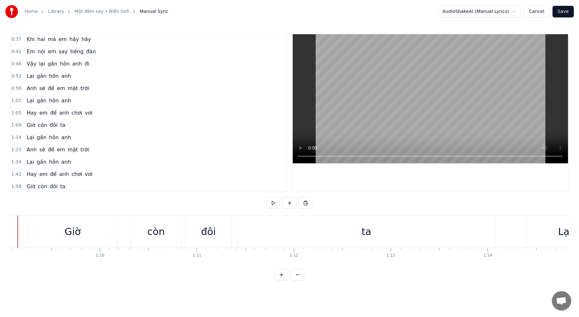
scroll to position [0, 6666]
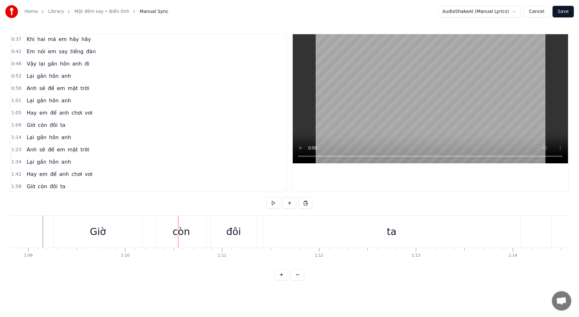
click at [97, 233] on div "Giờ" at bounding box center [98, 231] width 16 height 15
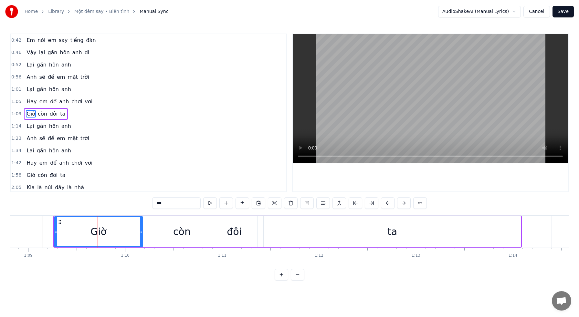
scroll to position [75, 0]
drag, startPoint x: 56, startPoint y: 231, endPoint x: 87, endPoint y: 232, distance: 30.7
click at [88, 231] on icon at bounding box center [89, 231] width 3 height 5
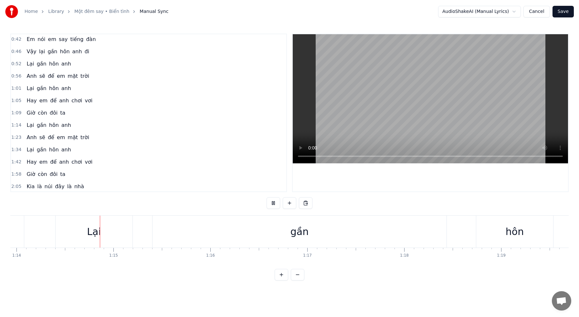
scroll to position [0, 7163]
click at [273, 205] on button at bounding box center [273, 203] width 14 height 12
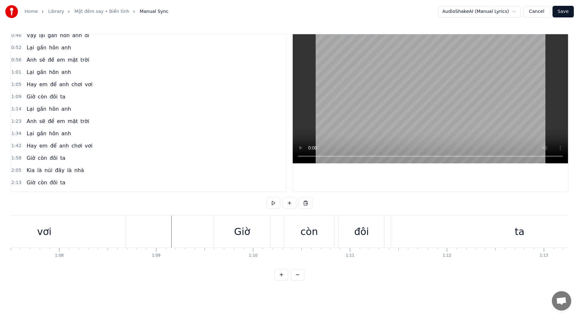
scroll to position [0, 6538]
click at [224, 229] on div "Lại" at bounding box center [227, 231] width 14 height 15
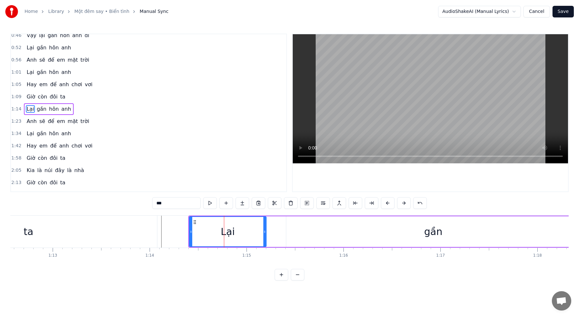
scroll to position [87, 0]
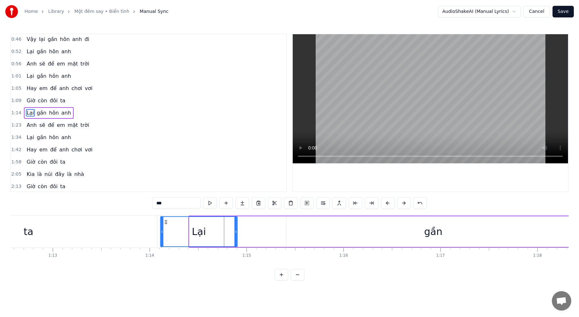
drag, startPoint x: 194, startPoint y: 223, endPoint x: 165, endPoint y: 222, distance: 28.7
click at [165, 222] on icon at bounding box center [165, 222] width 5 height 5
drag, startPoint x: 235, startPoint y: 232, endPoint x: 189, endPoint y: 232, distance: 45.9
click at [189, 232] on icon at bounding box center [189, 231] width 3 height 5
click at [177, 230] on div "Lại" at bounding box center [176, 231] width 14 height 15
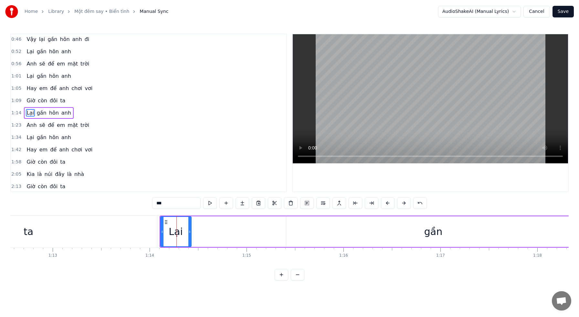
drag, startPoint x: 156, startPoint y: 202, endPoint x: 146, endPoint y: 201, distance: 10.1
click at [146, 201] on div "0:15 Khi đôi môi em còn đỏ mọng 0:20 Em muốn nói em yêu anh 0:24 Khi men còn tr…" at bounding box center [289, 157] width 558 height 247
type input "*"
type input "***"
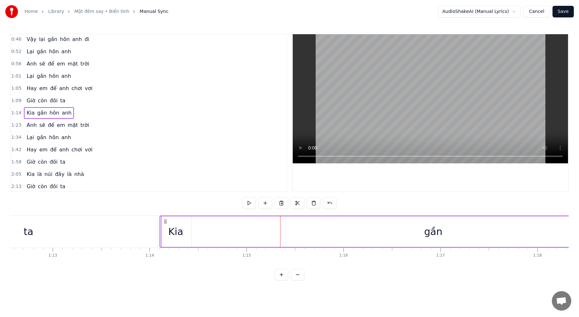
click at [438, 232] on div "gần" at bounding box center [433, 231] width 18 height 15
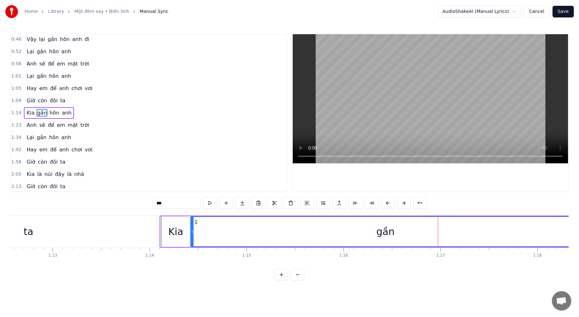
drag, startPoint x: 287, startPoint y: 231, endPoint x: 193, endPoint y: 228, distance: 93.3
click at [191, 229] on div at bounding box center [192, 231] width 3 height 29
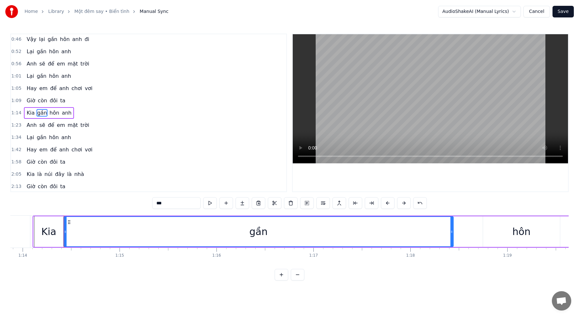
scroll to position [0, 7163]
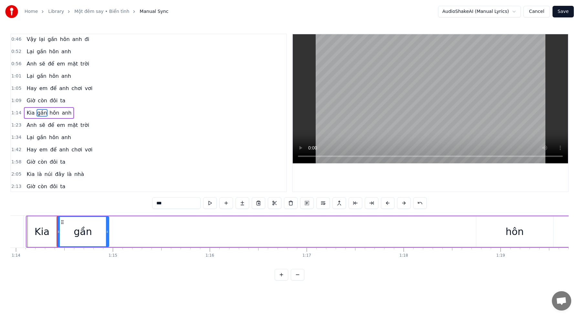
drag, startPoint x: 443, startPoint y: 231, endPoint x: 106, endPoint y: 231, distance: 337.1
click at [106, 231] on icon at bounding box center [107, 231] width 3 height 5
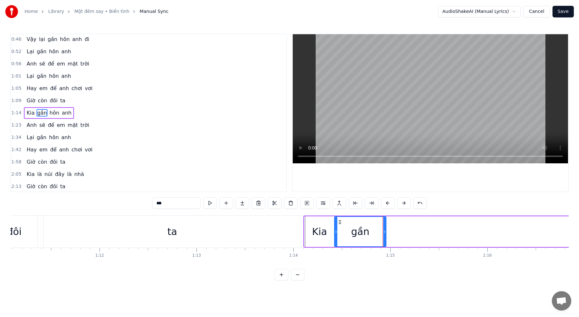
scroll to position [0, 6885]
click at [293, 213] on div "0:15 Khi đôi môi em còn đỏ mọng 0:20 Em muốn nói em yêu anh 0:24 Khi men còn tr…" at bounding box center [289, 157] width 558 height 247
click at [304, 212] on div "0:15 Khi đôi môi em còn đỏ mọng 0:20 Em muốn nói em yêu anh 0:24 Khi men còn tr…" at bounding box center [289, 157] width 558 height 247
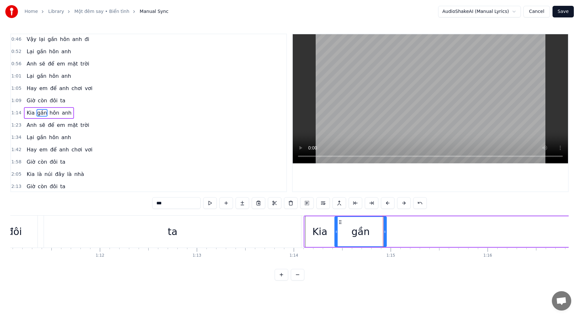
click at [139, 213] on div "0:15 Khi đôi môi em còn đỏ mọng 0:20 Em muốn nói em yêu anh 0:24 Khi men còn tr…" at bounding box center [289, 157] width 558 height 247
click at [41, 220] on div "Giờ còn đôi ta" at bounding box center [85, 232] width 436 height 32
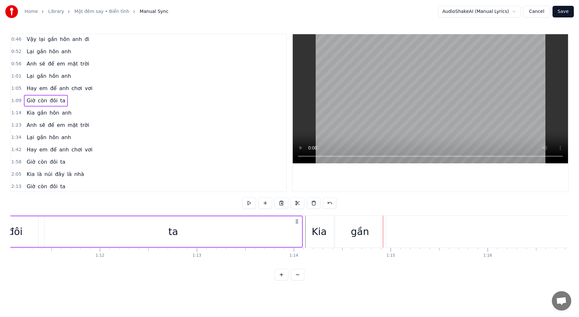
scroll to position [0, 6883]
click at [253, 202] on button at bounding box center [249, 203] width 14 height 12
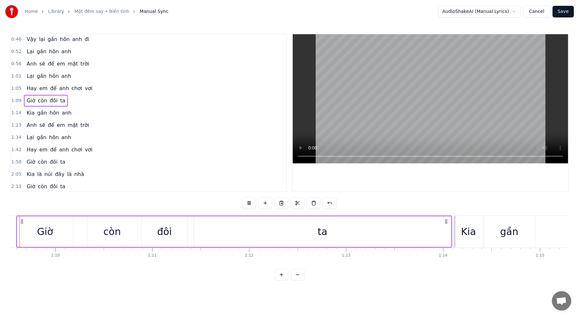
scroll to position [0, 6712]
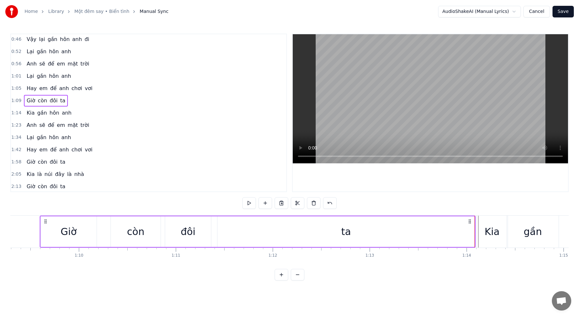
click at [469, 233] on div "ta" at bounding box center [345, 231] width 257 height 31
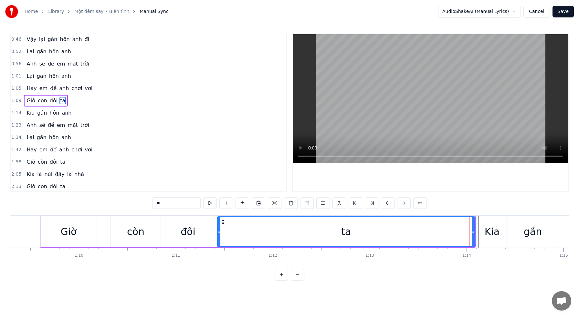
scroll to position [75, 0]
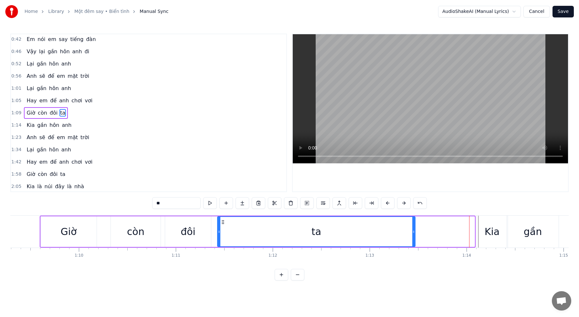
drag, startPoint x: 473, startPoint y: 233, endPoint x: 415, endPoint y: 230, distance: 58.2
click at [415, 230] on icon at bounding box center [413, 231] width 3 height 5
click at [484, 232] on div "Kia" at bounding box center [492, 232] width 31 height 32
type input "***"
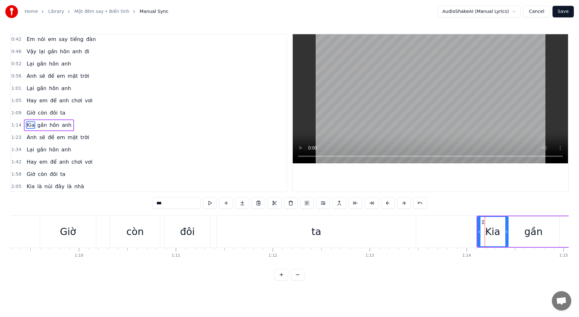
scroll to position [87, 0]
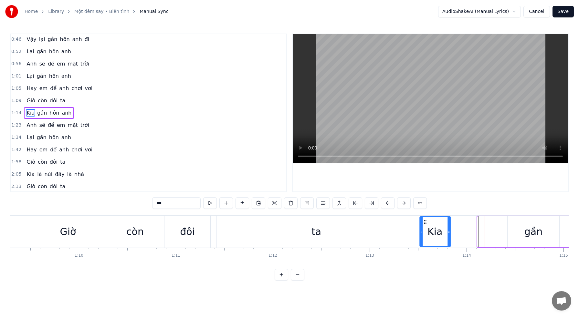
drag, startPoint x: 476, startPoint y: 223, endPoint x: 427, endPoint y: 224, distance: 49.1
click at [424, 224] on icon at bounding box center [424, 222] width 5 height 5
drag, startPoint x: 448, startPoint y: 231, endPoint x: 456, endPoint y: 231, distance: 7.4
click at [456, 231] on icon at bounding box center [456, 231] width 3 height 5
click at [436, 231] on div "Kia" at bounding box center [438, 231] width 15 height 15
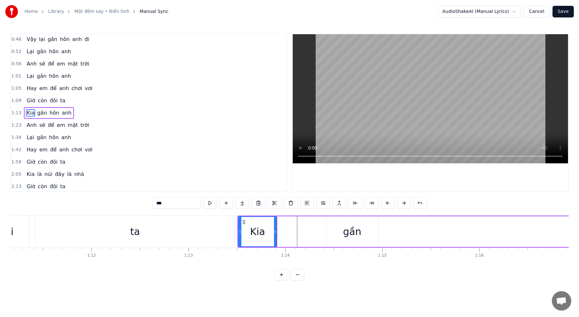
scroll to position [0, 6921]
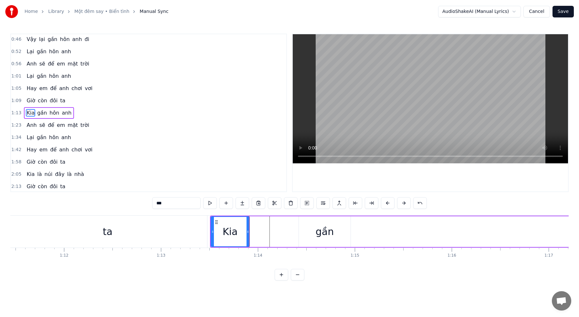
drag, startPoint x: 339, startPoint y: 230, endPoint x: 378, endPoint y: 232, distance: 39.1
click at [304, 230] on div "gần" at bounding box center [325, 231] width 52 height 31
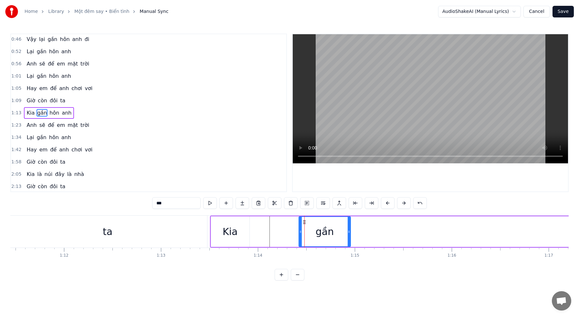
drag, startPoint x: 304, startPoint y: 223, endPoint x: 386, endPoint y: 225, distance: 82.0
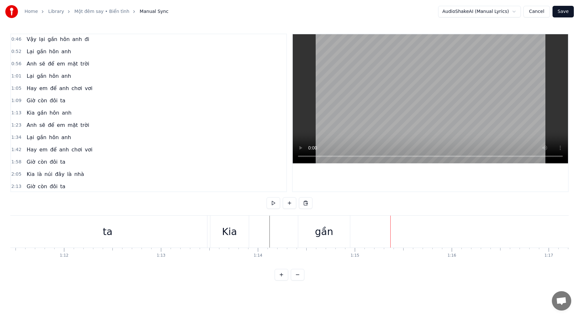
drag, startPoint x: 317, startPoint y: 225, endPoint x: 307, endPoint y: 223, distance: 10.3
click at [316, 225] on div "gần" at bounding box center [324, 231] width 18 height 15
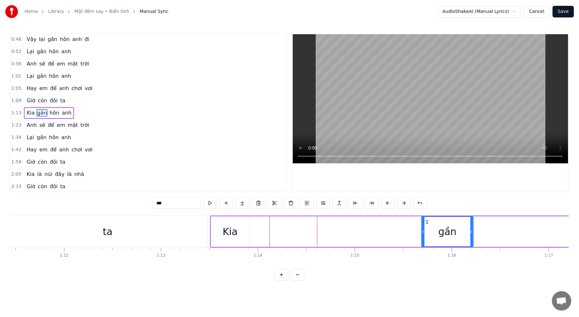
drag, startPoint x: 305, startPoint y: 222, endPoint x: 347, endPoint y: 229, distance: 42.7
click at [430, 226] on div "gần" at bounding box center [447, 231] width 51 height 29
drag, startPoint x: 224, startPoint y: 224, endPoint x: 219, endPoint y: 223, distance: 5.3
click at [224, 224] on div "Kia" at bounding box center [229, 231] width 15 height 15
type input "***"
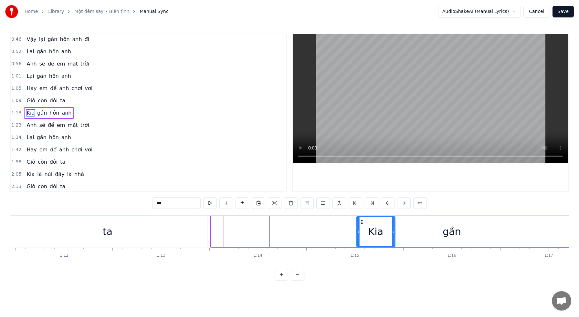
drag, startPoint x: 216, startPoint y: 222, endPoint x: 356, endPoint y: 227, distance: 140.6
click at [356, 227] on div "Kia" at bounding box center [375, 231] width 38 height 29
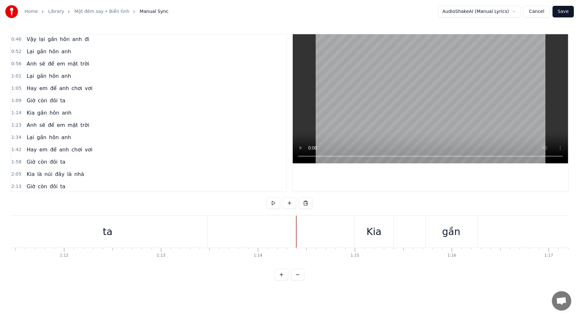
drag, startPoint x: 370, startPoint y: 229, endPoint x: 293, endPoint y: 230, distance: 77.2
click at [357, 220] on div "Kia" at bounding box center [374, 232] width 38 height 32
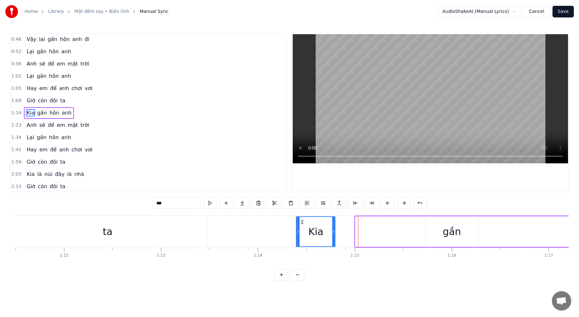
drag, startPoint x: 360, startPoint y: 222, endPoint x: 301, endPoint y: 225, distance: 59.2
click at [302, 225] on div "Kia" at bounding box center [316, 231] width 38 height 29
drag, startPoint x: 140, startPoint y: 235, endPoint x: 149, endPoint y: 232, distance: 10.1
click at [140, 235] on div "ta" at bounding box center [107, 232] width 199 height 32
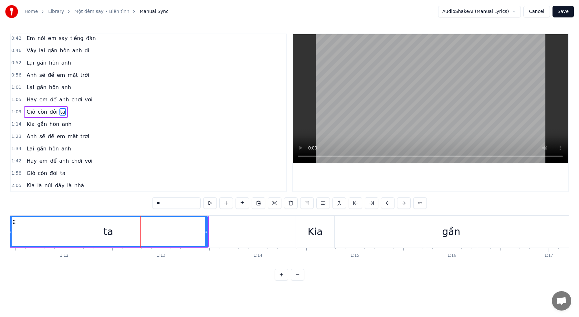
scroll to position [75, 0]
drag, startPoint x: 217, startPoint y: 230, endPoint x: 294, endPoint y: 232, distance: 76.5
click at [293, 232] on icon at bounding box center [292, 231] width 3 height 5
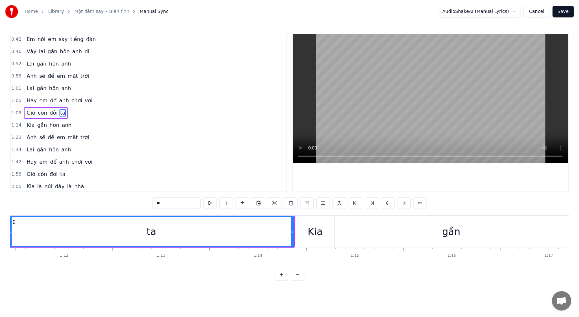
click at [303, 231] on div "Kia" at bounding box center [315, 232] width 38 height 32
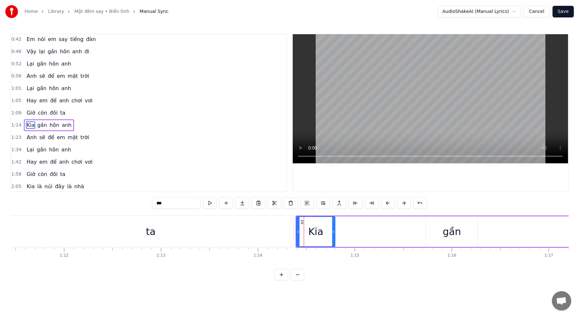
scroll to position [87, 0]
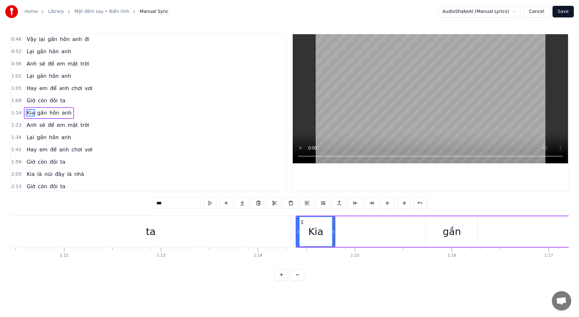
click at [267, 230] on div "ta" at bounding box center [150, 232] width 285 height 32
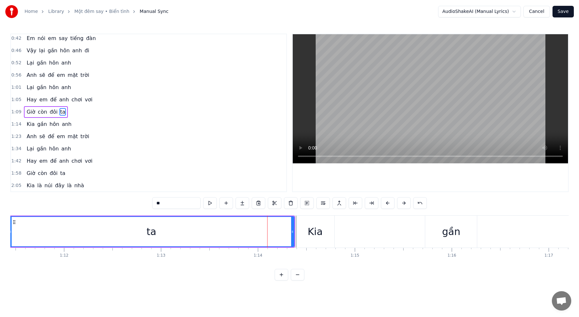
scroll to position [75, 0]
drag, startPoint x: 289, startPoint y: 230, endPoint x: 247, endPoint y: 228, distance: 41.7
click at [247, 228] on div "ta" at bounding box center [151, 231] width 284 height 29
drag, startPoint x: 289, startPoint y: 232, endPoint x: 245, endPoint y: 230, distance: 43.6
click at [245, 230] on icon at bounding box center [246, 231] width 3 height 5
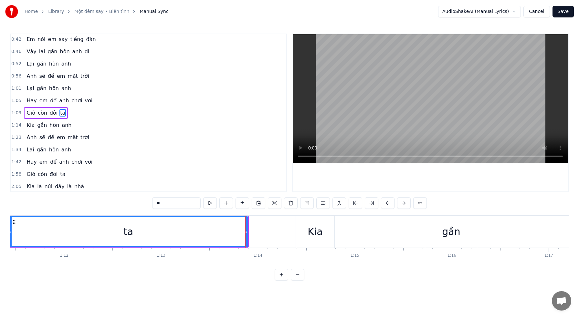
click at [312, 231] on div "Kia" at bounding box center [314, 231] width 15 height 15
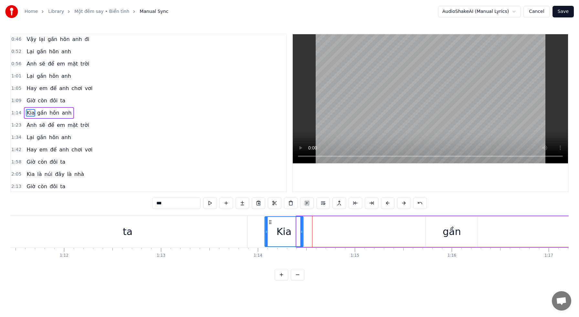
drag, startPoint x: 302, startPoint y: 223, endPoint x: 269, endPoint y: 224, distance: 32.3
click at [269, 224] on icon at bounding box center [269, 222] width 5 height 5
click at [233, 225] on div "ta" at bounding box center [127, 232] width 239 height 32
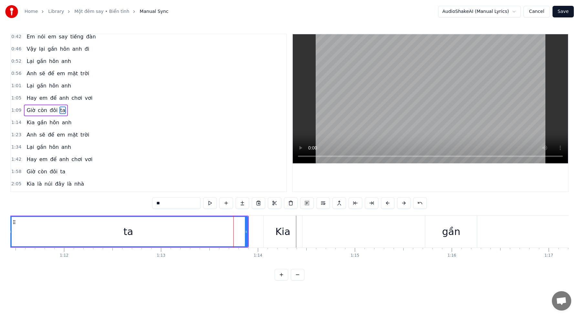
scroll to position [75, 0]
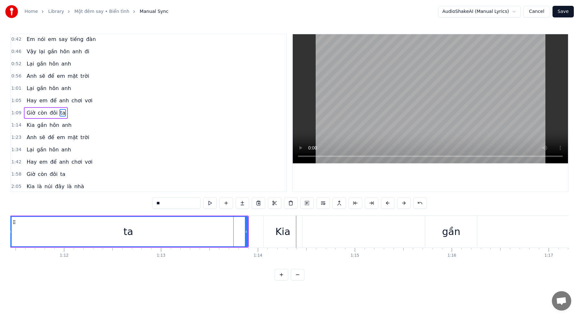
click at [214, 225] on div "ta" at bounding box center [128, 231] width 238 height 29
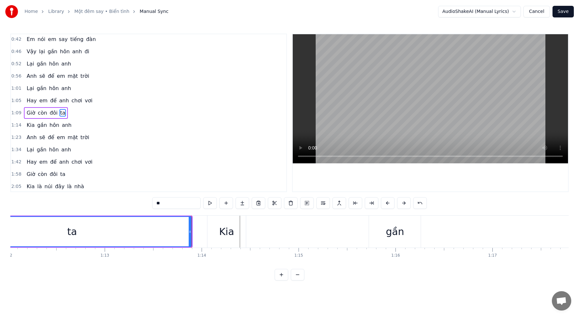
scroll to position [0, 6978]
click at [230, 233] on div "Kia" at bounding box center [225, 231] width 15 height 15
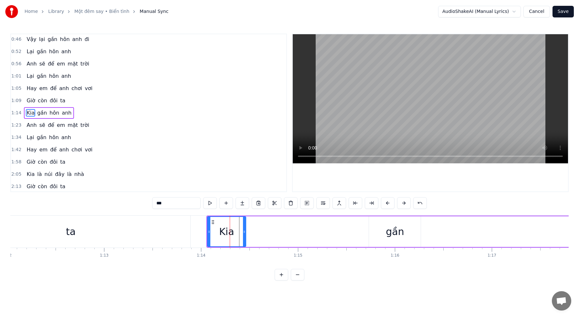
scroll to position [0, 6972]
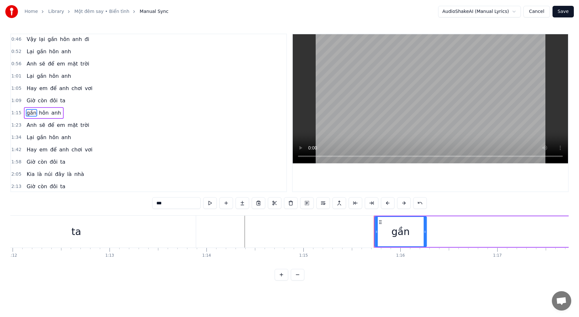
click at [379, 223] on icon at bounding box center [379, 222] width 5 height 5
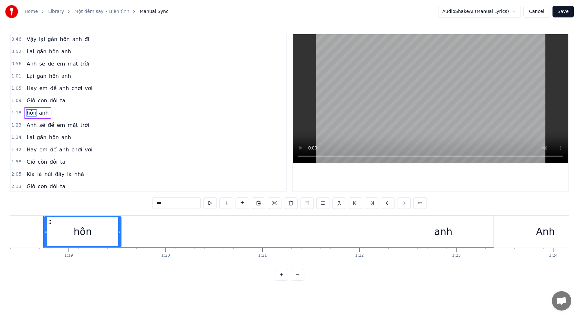
scroll to position [0, 7595]
click at [49, 221] on icon at bounding box center [48, 222] width 5 height 5
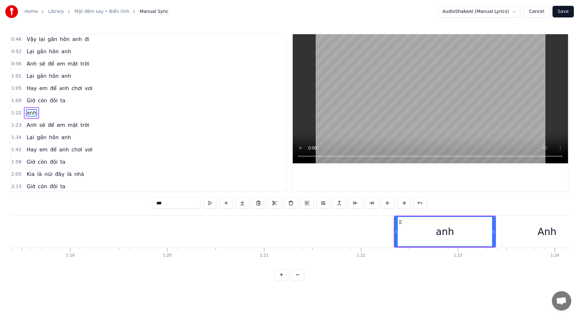
click at [29, 112] on span "anh" at bounding box center [31, 112] width 11 height 7
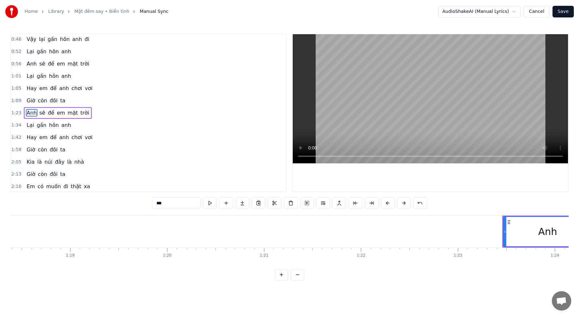
click at [29, 112] on span "Anh" at bounding box center [31, 112] width 11 height 7
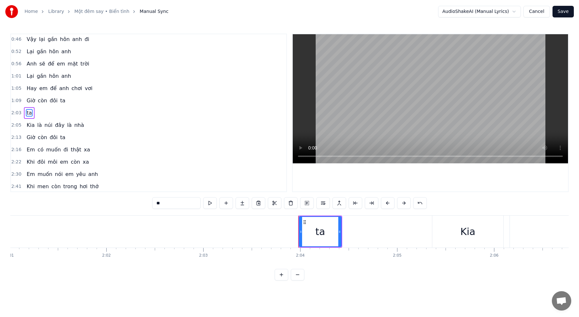
scroll to position [0, 11869]
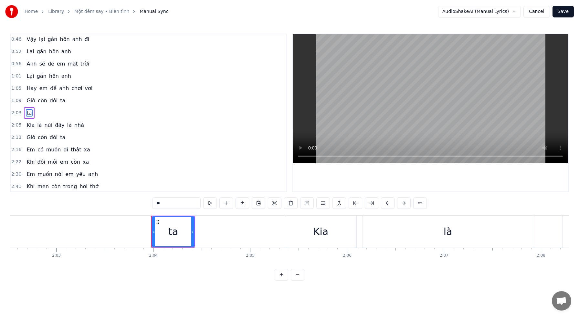
type input "***"
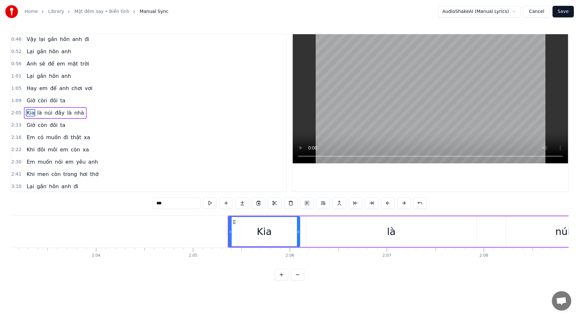
scroll to position [0, 11927]
click at [299, 275] on button at bounding box center [298, 275] width 14 height 12
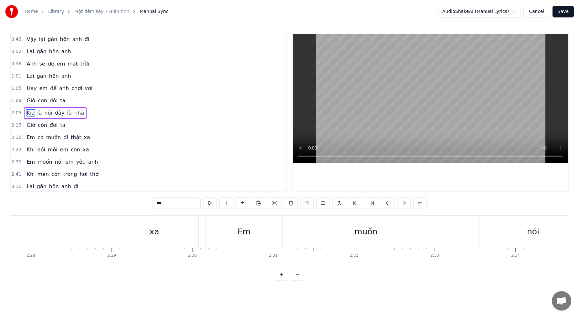
click at [299, 275] on button at bounding box center [298, 275] width 14 height 12
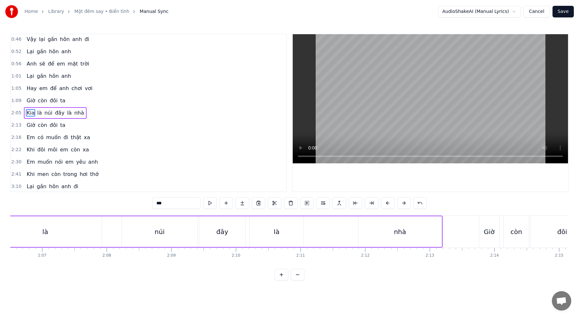
scroll to position [0, 8063]
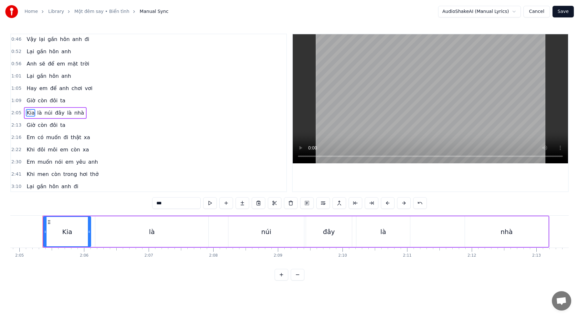
click at [299, 275] on button at bounding box center [298, 275] width 14 height 12
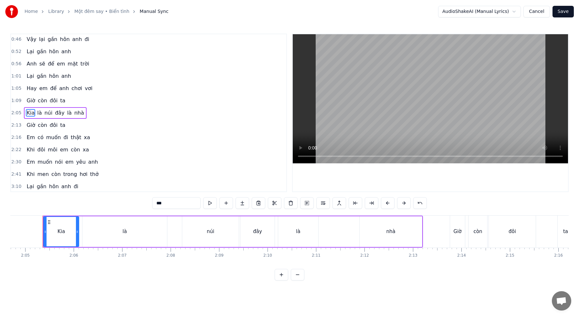
click at [299, 275] on button at bounding box center [298, 275] width 14 height 12
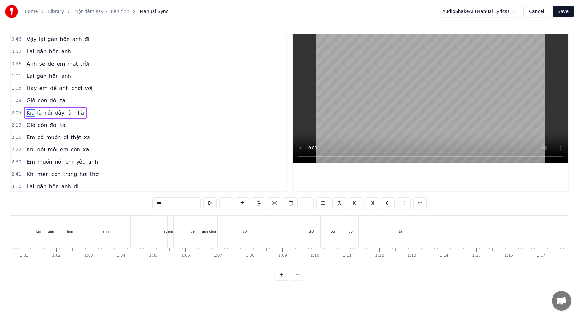
scroll to position [0, 2010]
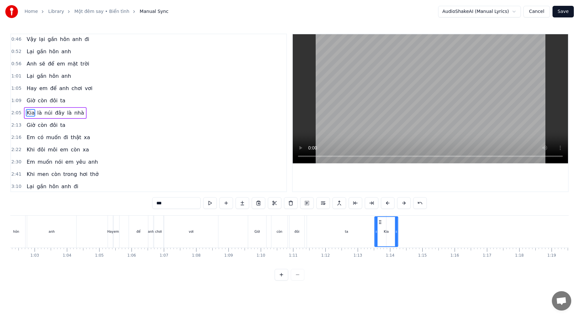
drag, startPoint x: 448, startPoint y: 222, endPoint x: 380, endPoint y: 241, distance: 70.3
click at [380, 241] on div "Kia" at bounding box center [386, 231] width 23 height 29
click at [382, 238] on div "Kia" at bounding box center [386, 231] width 23 height 29
click at [537, 12] on button "Cancel" at bounding box center [536, 12] width 26 height 12
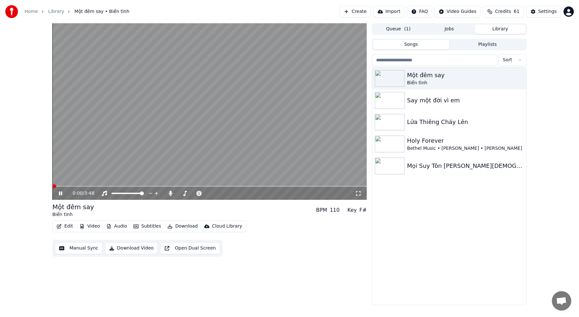
click at [62, 195] on icon at bounding box center [64, 193] width 15 height 5
click at [79, 250] on button "Manual Sync" at bounding box center [78, 248] width 47 height 12
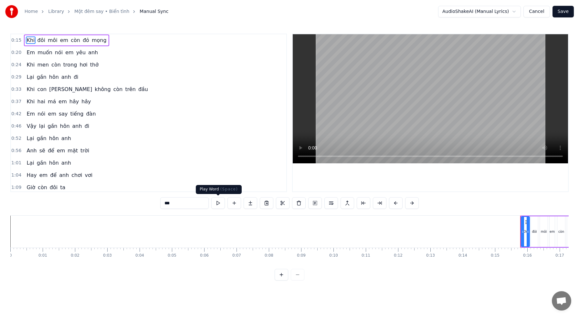
click at [217, 205] on button at bounding box center [218, 203] width 14 height 12
click at [218, 204] on button at bounding box center [218, 203] width 14 height 12
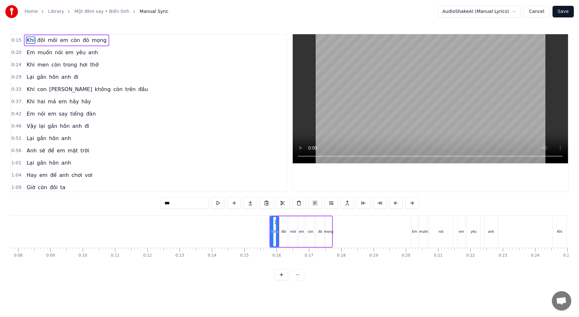
scroll to position [0, 272]
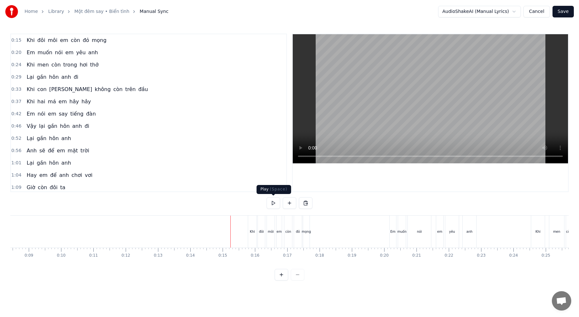
click at [274, 202] on button at bounding box center [273, 203] width 14 height 12
click at [283, 277] on button at bounding box center [281, 275] width 14 height 12
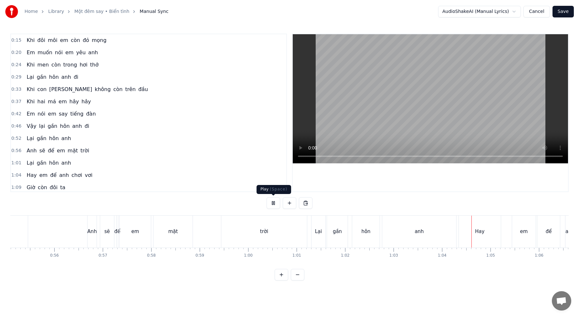
click at [272, 202] on button at bounding box center [273, 203] width 14 height 12
click at [271, 206] on button at bounding box center [273, 203] width 14 height 12
click at [270, 206] on button at bounding box center [273, 203] width 14 height 12
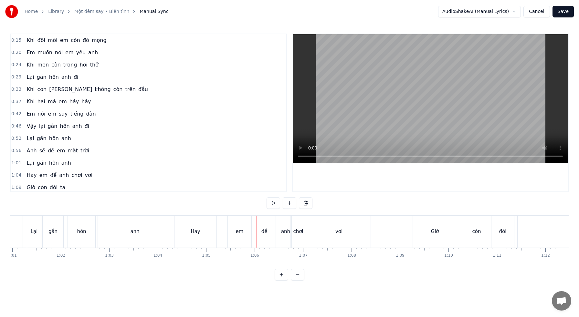
scroll to position [0, 2951]
click at [184, 223] on div "Hay" at bounding box center [197, 232] width 42 height 32
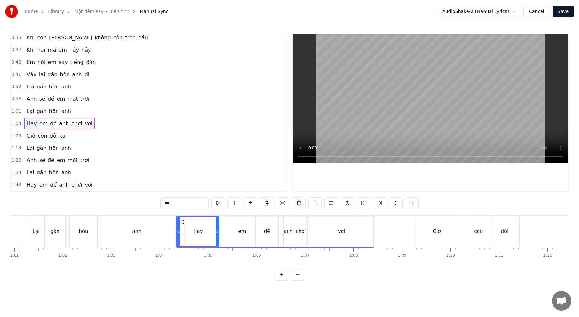
scroll to position [62, 0]
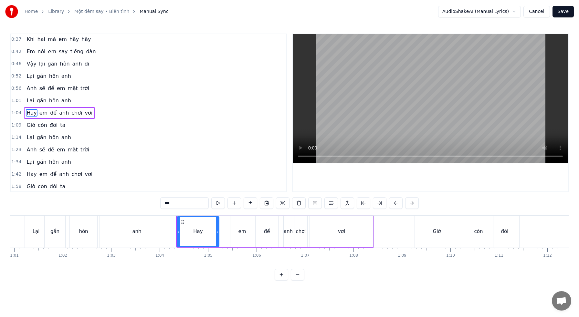
drag, startPoint x: 314, startPoint y: 231, endPoint x: 324, endPoint y: 232, distance: 10.3
click at [324, 232] on div "vơi" at bounding box center [341, 231] width 63 height 31
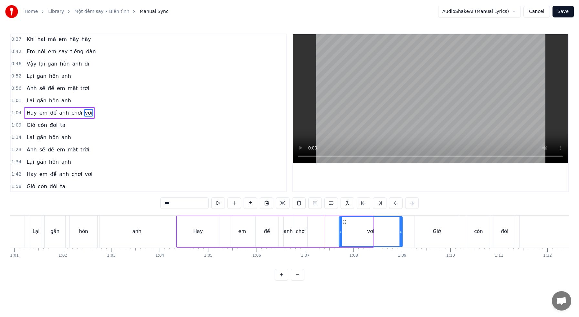
drag, startPoint x: 316, startPoint y: 223, endPoint x: 325, endPoint y: 227, distance: 10.6
click at [345, 225] on div "vơi" at bounding box center [370, 231] width 63 height 29
click at [298, 225] on div "chơi" at bounding box center [300, 231] width 13 height 31
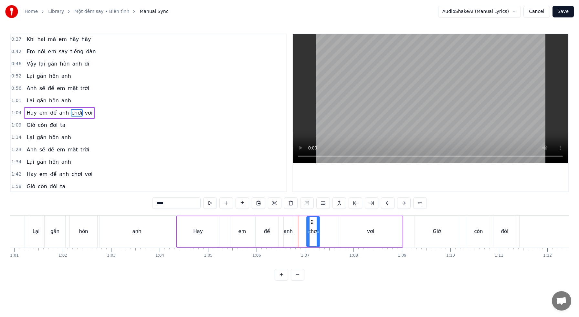
drag, startPoint x: 298, startPoint y: 222, endPoint x: 305, endPoint y: 223, distance: 6.7
click at [311, 223] on icon at bounding box center [311, 222] width 5 height 5
click at [238, 225] on div "em" at bounding box center [242, 231] width 24 height 31
click at [309, 223] on div "chơi" at bounding box center [312, 231] width 13 height 31
drag, startPoint x: 311, startPoint y: 221, endPoint x: 339, endPoint y: 225, distance: 27.8
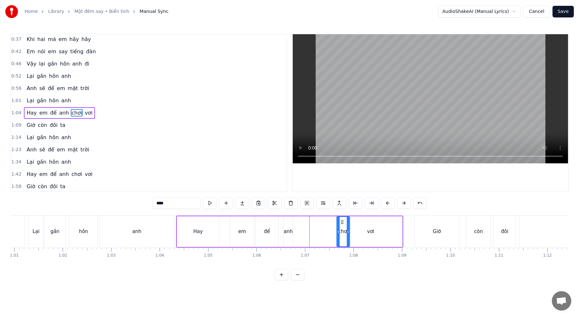
click at [341, 225] on div "chơi" at bounding box center [343, 231] width 12 height 29
drag, startPoint x: 287, startPoint y: 227, endPoint x: 284, endPoint y: 224, distance: 3.4
click at [287, 227] on div "anh" at bounding box center [287, 231] width 9 height 31
drag, startPoint x: 288, startPoint y: 222, endPoint x: 313, endPoint y: 226, distance: 24.8
click at [317, 225] on div "anh" at bounding box center [317, 231] width 8 height 29
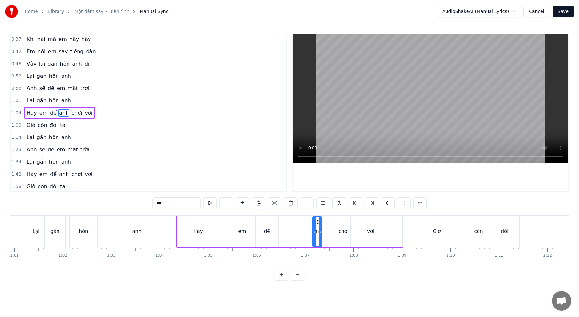
drag, startPoint x: 275, startPoint y: 227, endPoint x: 271, endPoint y: 225, distance: 4.6
click at [275, 227] on div "để" at bounding box center [266, 231] width 23 height 31
drag, startPoint x: 260, startPoint y: 222, endPoint x: 276, endPoint y: 224, distance: 15.6
click at [283, 224] on icon at bounding box center [284, 222] width 5 height 5
click at [243, 225] on div "em" at bounding box center [242, 231] width 24 height 31
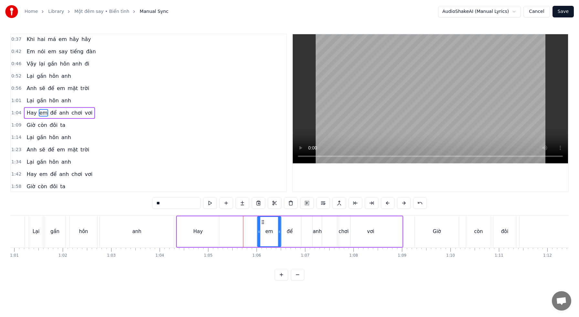
drag, startPoint x: 237, startPoint y: 222, endPoint x: 263, endPoint y: 224, distance: 26.5
click at [264, 224] on icon at bounding box center [262, 222] width 5 height 5
click at [213, 227] on div "Hay" at bounding box center [198, 231] width 42 height 31
type input "***"
drag, startPoint x: 181, startPoint y: 220, endPoint x: 223, endPoint y: 223, distance: 42.1
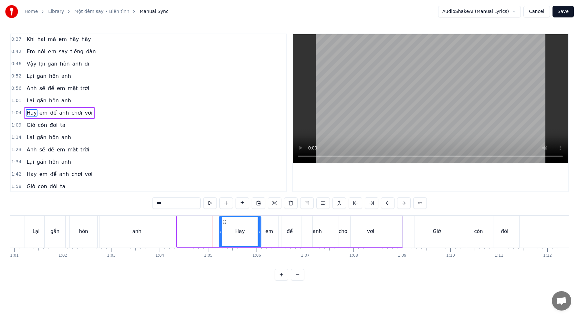
click at [223, 223] on icon at bounding box center [224, 222] width 5 height 5
drag, startPoint x: 259, startPoint y: 230, endPoint x: 246, endPoint y: 229, distance: 13.3
click at [247, 230] on icon at bounding box center [248, 231] width 3 height 5
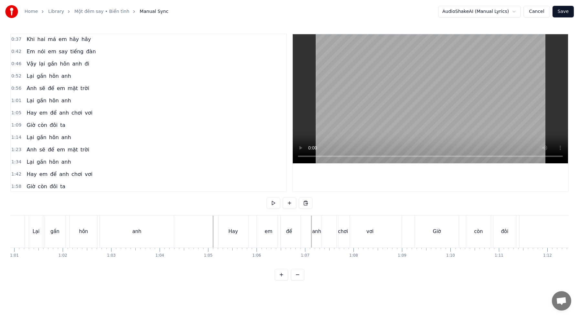
click at [227, 221] on div "Hay" at bounding box center [233, 232] width 30 height 32
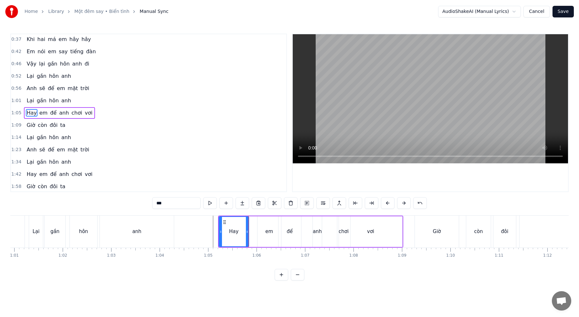
click at [227, 221] on div "Hay" at bounding box center [233, 231] width 29 height 29
drag, startPoint x: 246, startPoint y: 231, endPoint x: 234, endPoint y: 231, distance: 12.3
click at [234, 231] on icon at bounding box center [235, 231] width 3 height 5
drag, startPoint x: 234, startPoint y: 230, endPoint x: 231, endPoint y: 230, distance: 3.2
click at [231, 230] on icon at bounding box center [231, 231] width 3 height 5
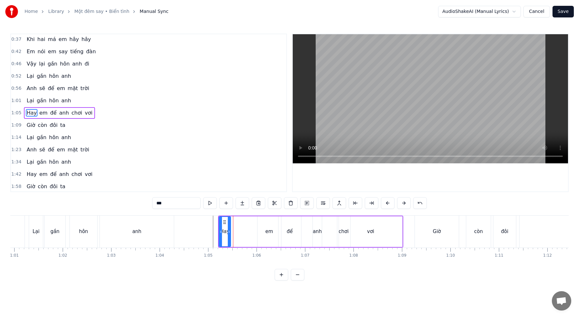
click at [228, 230] on icon at bounding box center [229, 231] width 3 height 5
click at [266, 231] on div "em" at bounding box center [269, 231] width 8 height 7
type input "**"
drag, startPoint x: 261, startPoint y: 222, endPoint x: 236, endPoint y: 223, distance: 24.5
click at [236, 223] on icon at bounding box center [237, 222] width 5 height 5
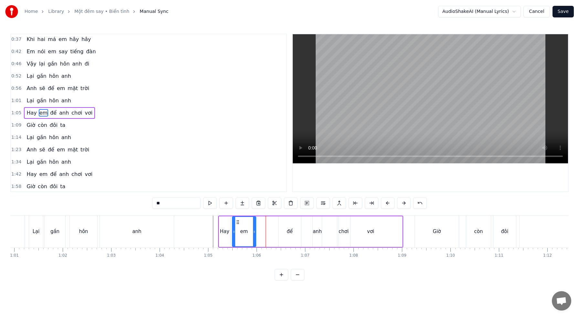
click at [244, 239] on div "em" at bounding box center [243, 231] width 23 height 29
drag, startPoint x: 253, startPoint y: 235, endPoint x: 250, endPoint y: 234, distance: 3.9
click at [248, 235] on div at bounding box center [248, 231] width 3 height 29
click at [261, 234] on div "[PERSON_NAME] để [PERSON_NAME] vơi" at bounding box center [310, 232] width 185 height 32
click at [285, 231] on div "để" at bounding box center [289, 231] width 23 height 31
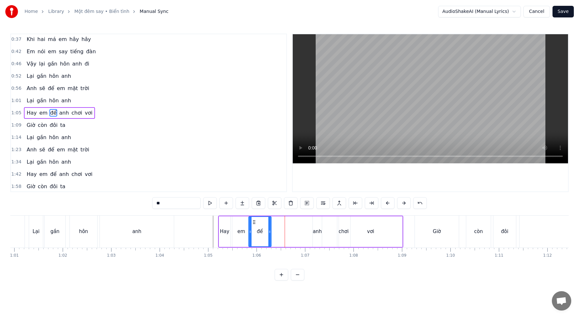
drag, startPoint x: 282, startPoint y: 223, endPoint x: 253, endPoint y: 225, distance: 29.7
click at [252, 225] on div "để" at bounding box center [260, 231] width 22 height 29
click at [281, 229] on div "[PERSON_NAME] để [PERSON_NAME] vơi" at bounding box center [310, 232] width 185 height 32
click at [316, 231] on div "anh" at bounding box center [317, 231] width 9 height 7
drag, startPoint x: 316, startPoint y: 223, endPoint x: 291, endPoint y: 225, distance: 25.3
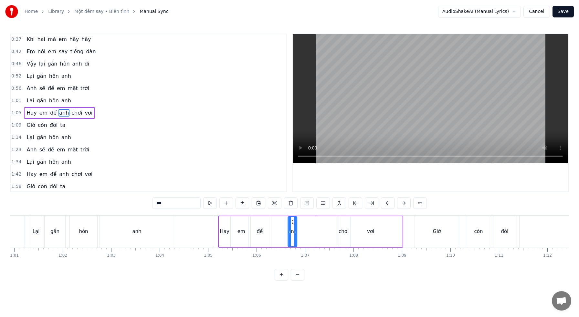
click at [291, 225] on div "anh" at bounding box center [292, 231] width 8 height 29
drag, startPoint x: 292, startPoint y: 222, endPoint x: 281, endPoint y: 223, distance: 10.7
click at [281, 223] on div "[PERSON_NAME] để [PERSON_NAME] vơi" at bounding box center [310, 232] width 185 height 32
click at [290, 225] on div "anh" at bounding box center [292, 231] width 9 height 31
click at [283, 274] on button at bounding box center [281, 275] width 14 height 12
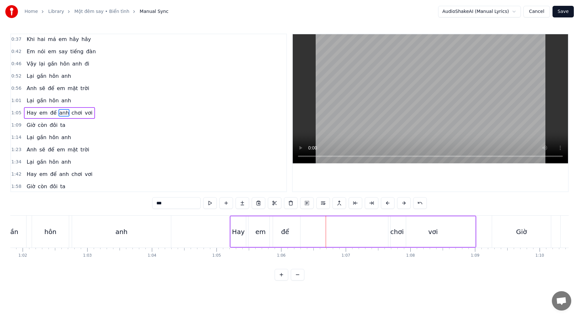
scroll to position [0, 3965]
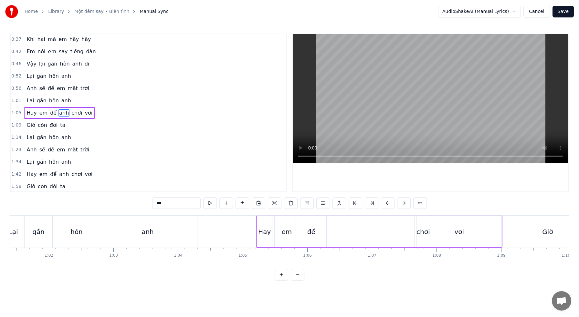
click at [304, 237] on div "để" at bounding box center [311, 231] width 30 height 31
type input "**"
drag, startPoint x: 324, startPoint y: 232, endPoint x: 310, endPoint y: 232, distance: 13.9
click at [310, 232] on icon at bounding box center [311, 231] width 3 height 5
click at [341, 230] on div "[PERSON_NAME] để [PERSON_NAME] vơi" at bounding box center [379, 232] width 246 height 32
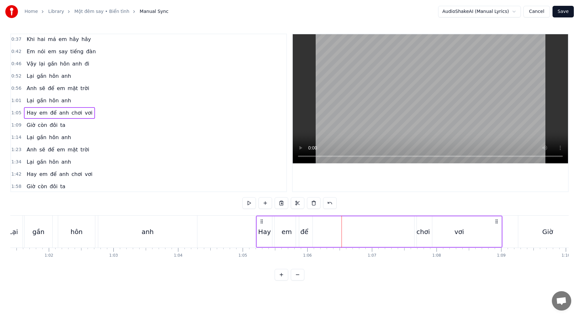
click at [348, 229] on div "anh" at bounding box center [354, 231] width 13 height 31
click at [249, 214] on div "0:15 Khi đôi môi em còn đỏ mọng 0:20 Em muốn nói em yêu anh 0:24 Khi men còn tr…" at bounding box center [289, 157] width 558 height 247
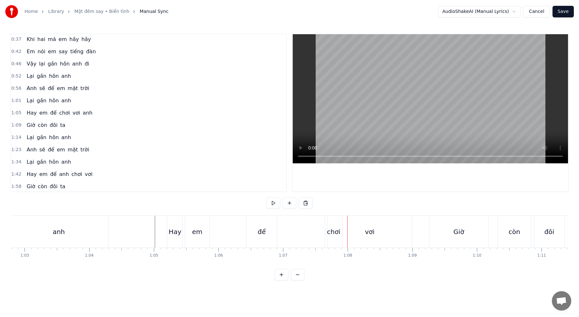
scroll to position [0, 4057]
click at [253, 232] on div "để" at bounding box center [258, 232] width 30 height 32
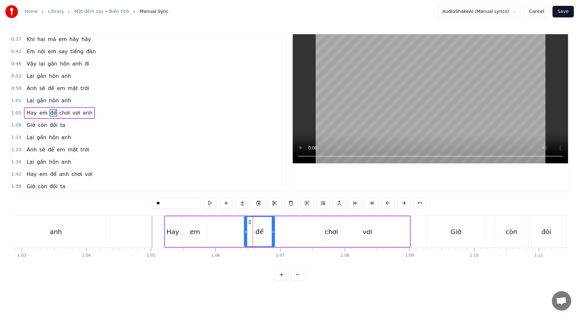
click at [217, 230] on div "[PERSON_NAME] để [PERSON_NAME] vơi [PERSON_NAME]" at bounding box center [287, 232] width 246 height 32
click at [197, 230] on div "em" at bounding box center [195, 232] width 10 height 10
click at [175, 228] on div "Hay" at bounding box center [172, 232] width 13 height 10
click at [191, 229] on div "em" at bounding box center [195, 232] width 10 height 10
drag, startPoint x: 205, startPoint y: 232, endPoint x: 193, endPoint y: 231, distance: 11.6
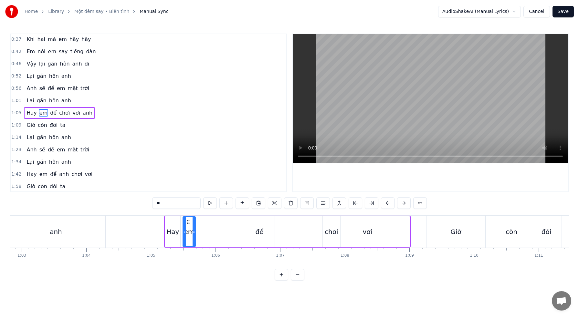
click at [193, 231] on icon at bounding box center [193, 231] width 3 height 5
click at [184, 230] on icon at bounding box center [184, 231] width 3 height 5
click at [180, 229] on div "Hay" at bounding box center [172, 231] width 15 height 31
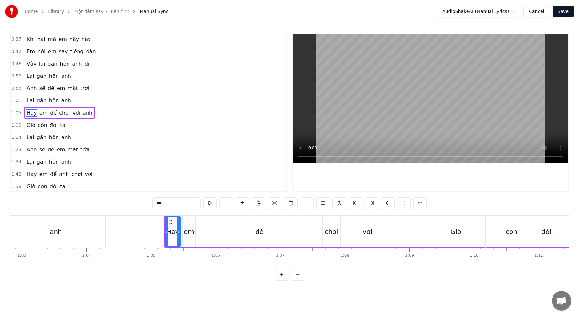
click at [178, 229] on div "Hay" at bounding box center [173, 231] width 16 height 31
click at [177, 230] on icon at bounding box center [176, 231] width 3 height 5
click at [186, 231] on div "em" at bounding box center [189, 232] width 10 height 10
type input "**"
drag, startPoint x: 181, startPoint y: 231, endPoint x: 177, endPoint y: 230, distance: 4.6
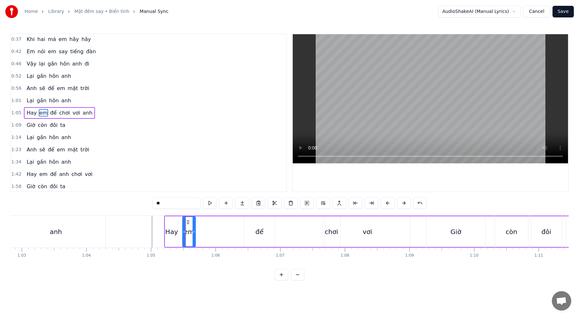
click at [262, 228] on div "để" at bounding box center [259, 232] width 8 height 10
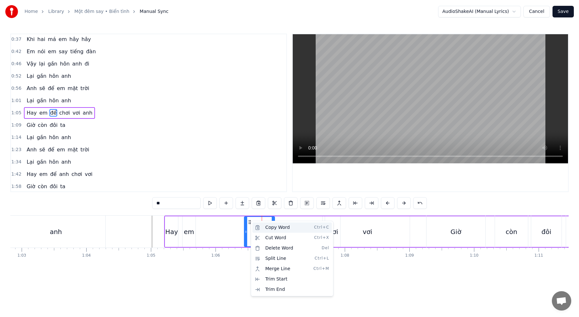
click at [265, 230] on div "Copy Word Ctrl+C" at bounding box center [291, 227] width 79 height 10
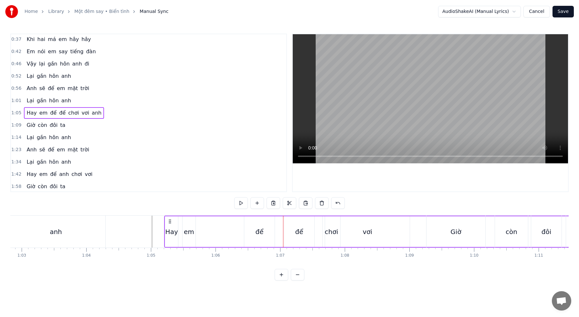
click at [296, 229] on div "để" at bounding box center [299, 232] width 8 height 10
drag, startPoint x: 162, startPoint y: 205, endPoint x: 141, endPoint y: 203, distance: 21.1
click at [141, 203] on div "0:15 Khi đôi môi em còn đỏ mọng 0:20 Em muốn nói em yêu anh 0:24 Khi men còn tr…" at bounding box center [289, 157] width 558 height 247
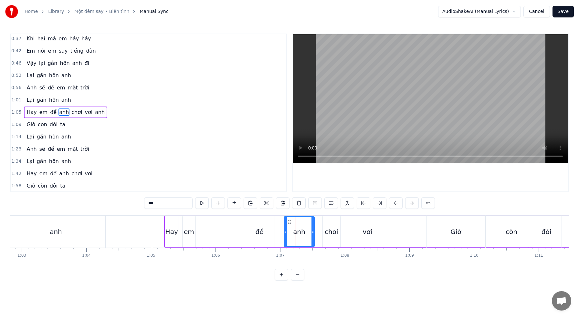
type input "***"
click at [321, 258] on div "Khi đôi môi em còn đỏ [PERSON_NAME] muốn nói em yêu anh Khi men còn trong hơi […" at bounding box center [289, 239] width 558 height 48
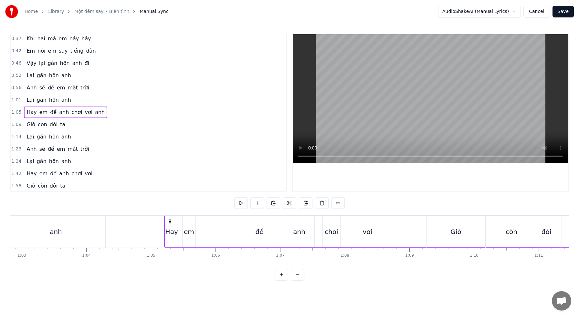
click at [173, 229] on div "Hay" at bounding box center [171, 232] width 13 height 10
click at [191, 232] on div "em" at bounding box center [189, 232] width 10 height 10
drag, startPoint x: 184, startPoint y: 231, endPoint x: 180, endPoint y: 231, distance: 4.2
click at [180, 231] on icon at bounding box center [180, 231] width 3 height 5
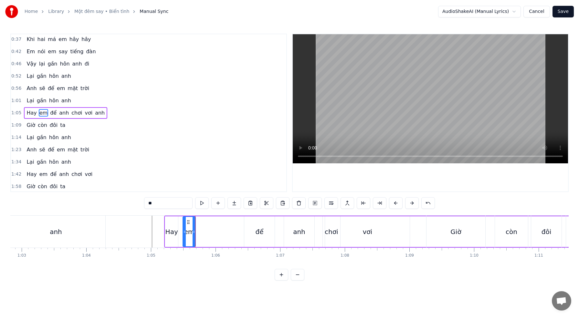
drag, startPoint x: 180, startPoint y: 231, endPoint x: 184, endPoint y: 231, distance: 4.2
click at [185, 231] on icon at bounding box center [184, 231] width 3 height 5
click at [187, 229] on div at bounding box center [187, 231] width 3 height 29
drag, startPoint x: 193, startPoint y: 231, endPoint x: 204, endPoint y: 232, distance: 10.4
click at [204, 232] on icon at bounding box center [204, 231] width 3 height 5
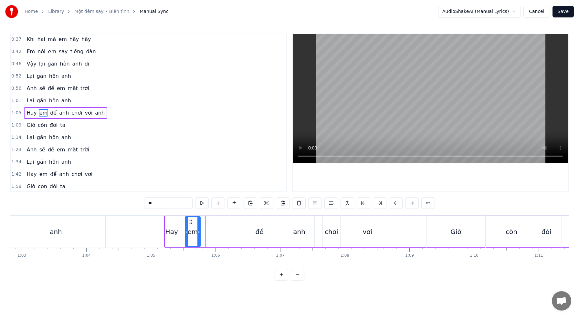
drag, startPoint x: 204, startPoint y: 232, endPoint x: 197, endPoint y: 232, distance: 6.5
click at [197, 232] on icon at bounding box center [198, 231] width 3 height 5
click at [172, 231] on div "Hay" at bounding box center [171, 232] width 13 height 10
type input "***"
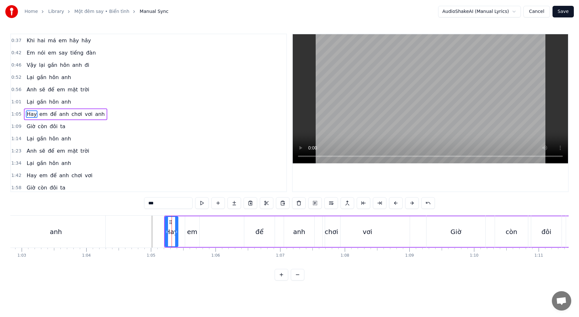
scroll to position [60, 0]
click at [562, 14] on button "Save" at bounding box center [562, 12] width 21 height 12
